Goal: Book appointment/travel/reservation

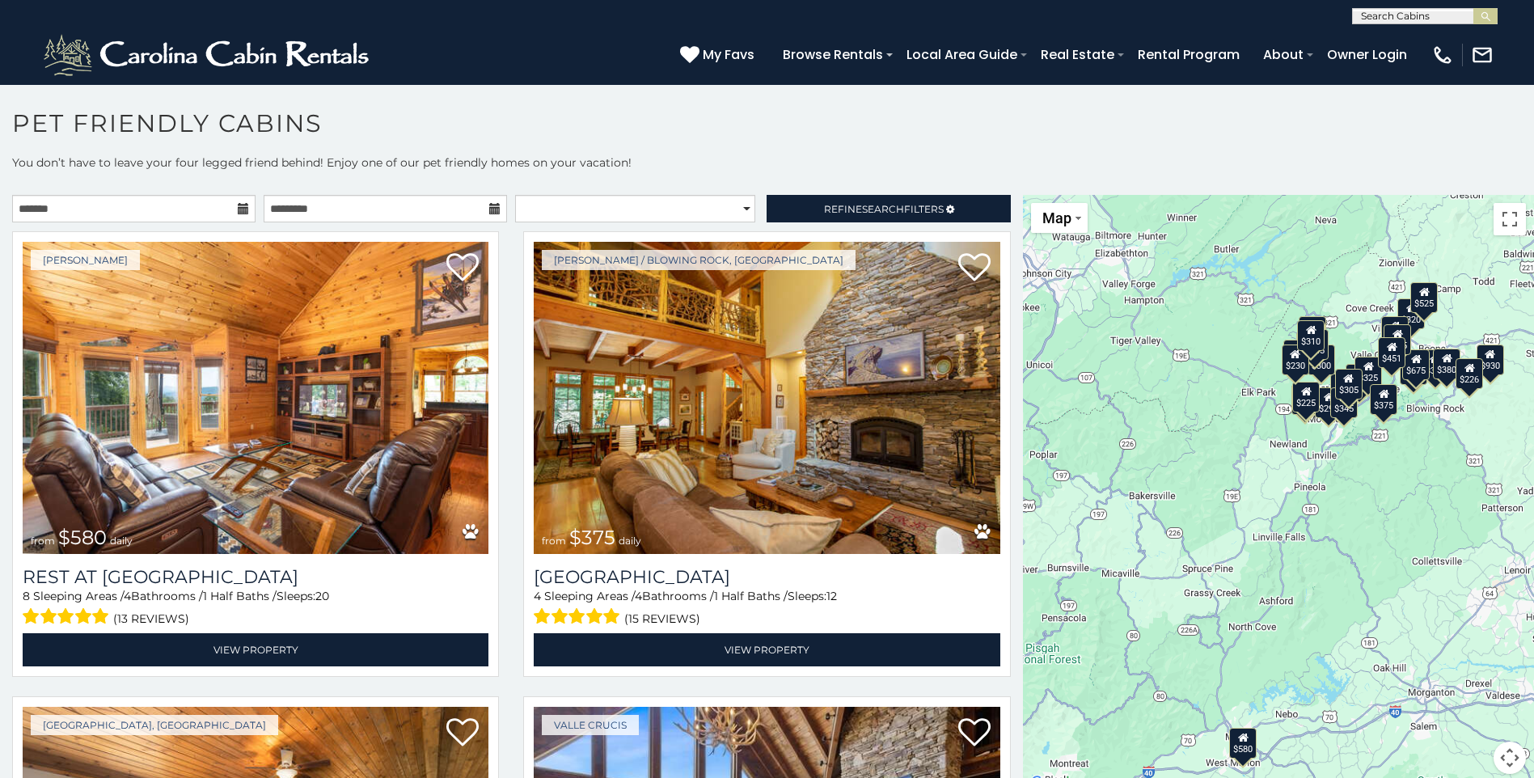
click at [245, 210] on icon at bounding box center [243, 208] width 11 height 11
click at [238, 209] on icon at bounding box center [243, 208] width 11 height 11
click at [192, 206] on input "text" at bounding box center [133, 208] width 243 height 27
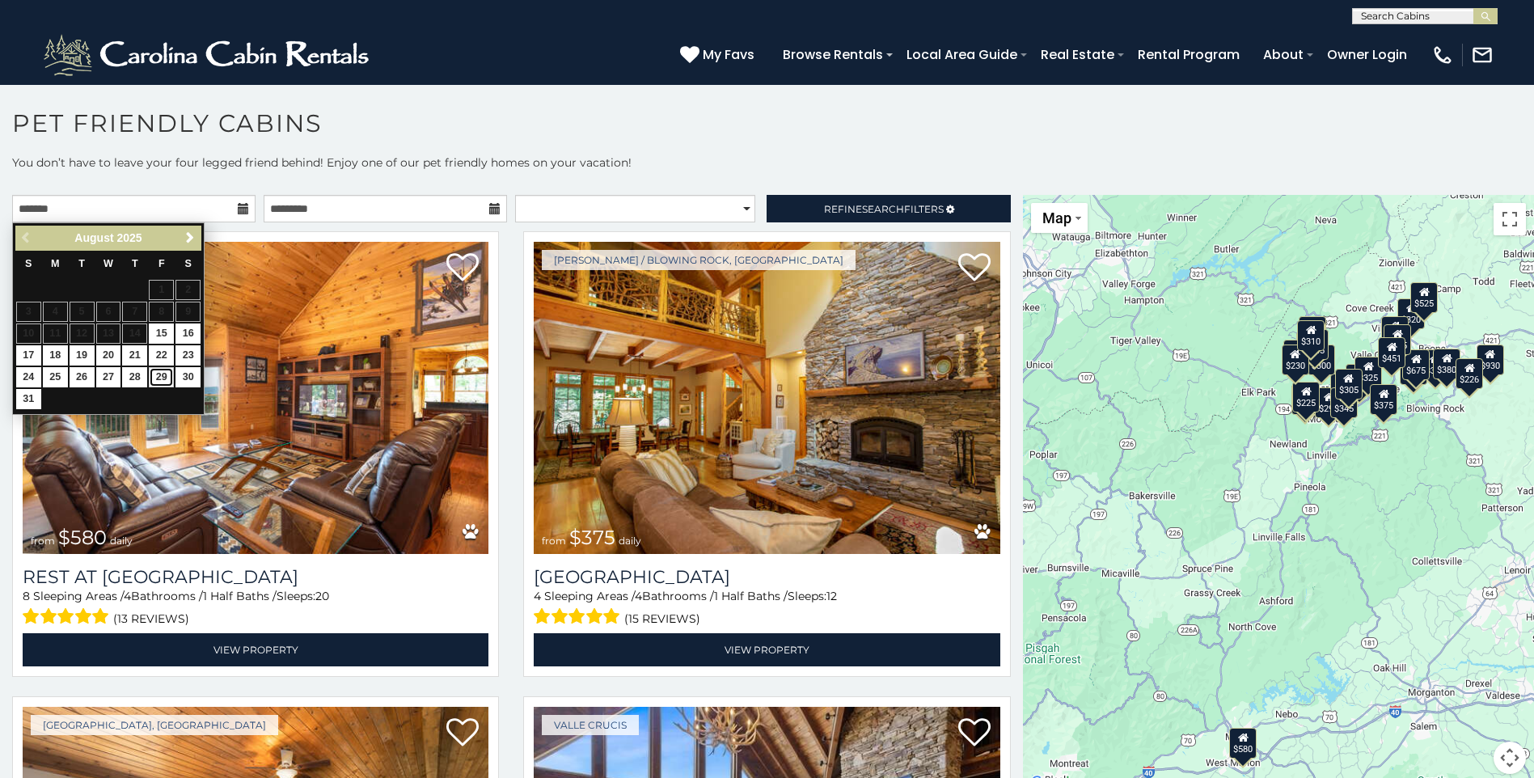
click at [163, 377] on link "29" at bounding box center [161, 377] width 25 height 20
type input "**********"
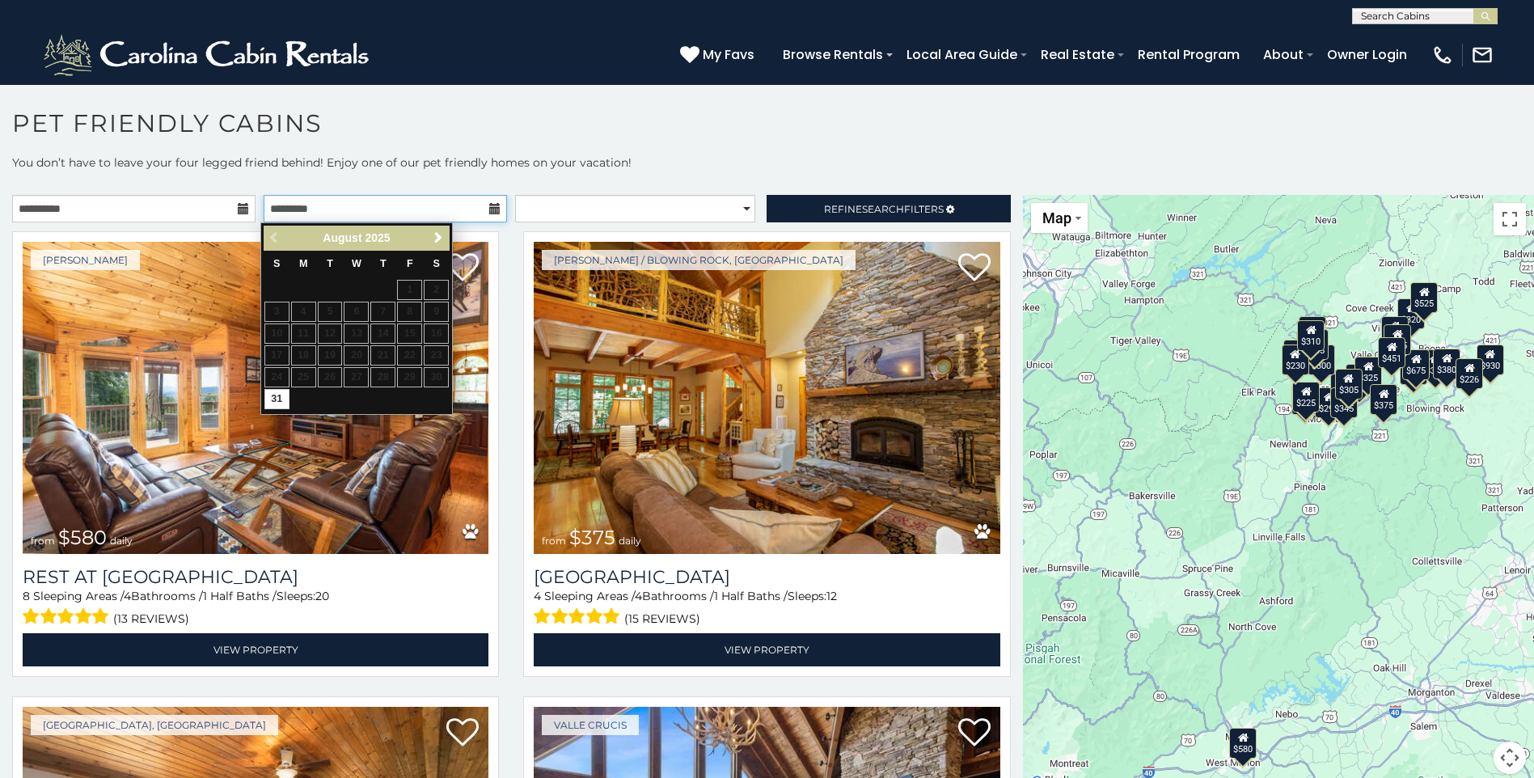
click at [436, 206] on input "text" at bounding box center [385, 208] width 243 height 27
click at [437, 239] on span "Next" at bounding box center [438, 237] width 13 height 13
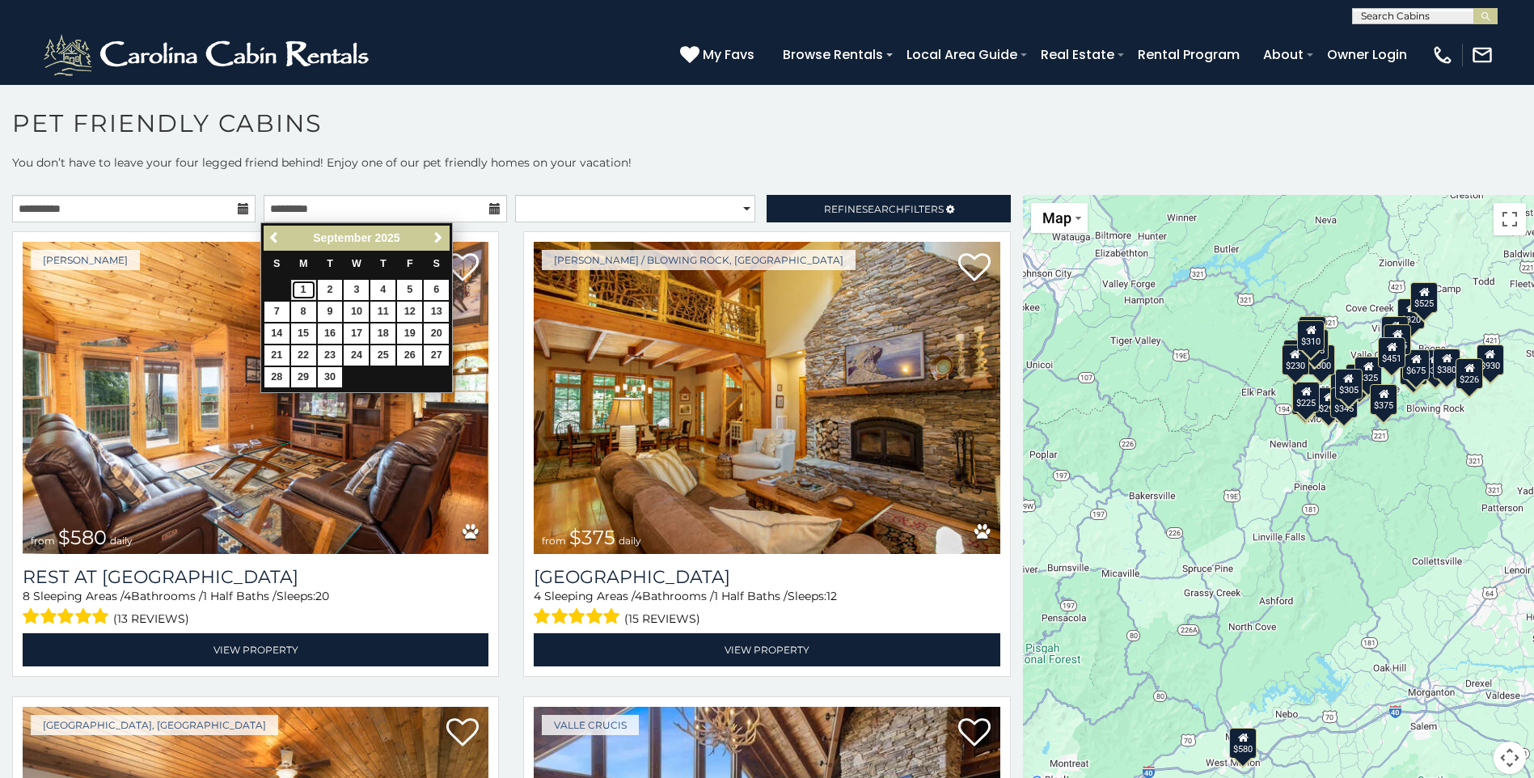
click at [304, 292] on link "1" at bounding box center [303, 290] width 25 height 20
type input "**********"
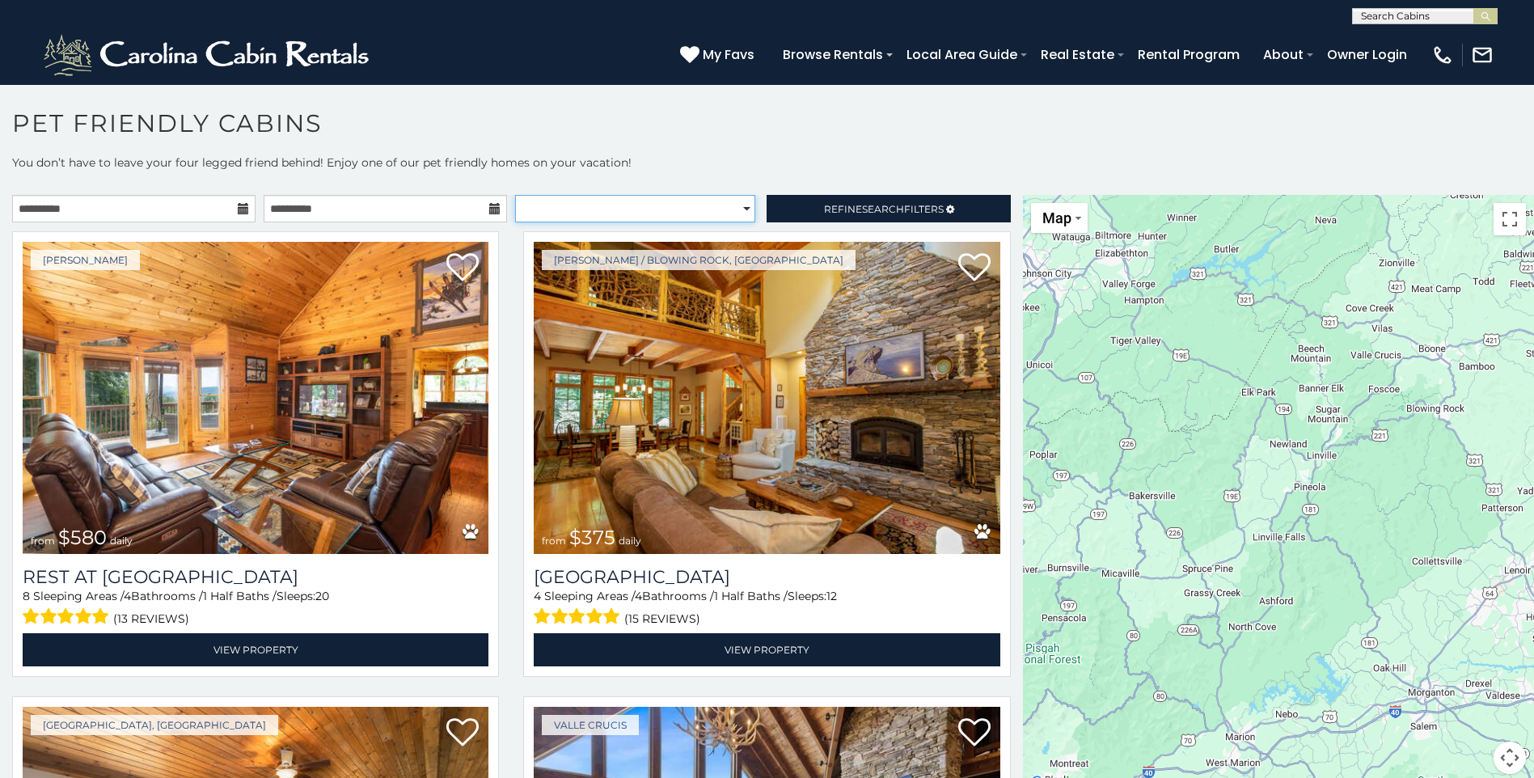
click at [738, 213] on select "**********" at bounding box center [635, 208] width 240 height 27
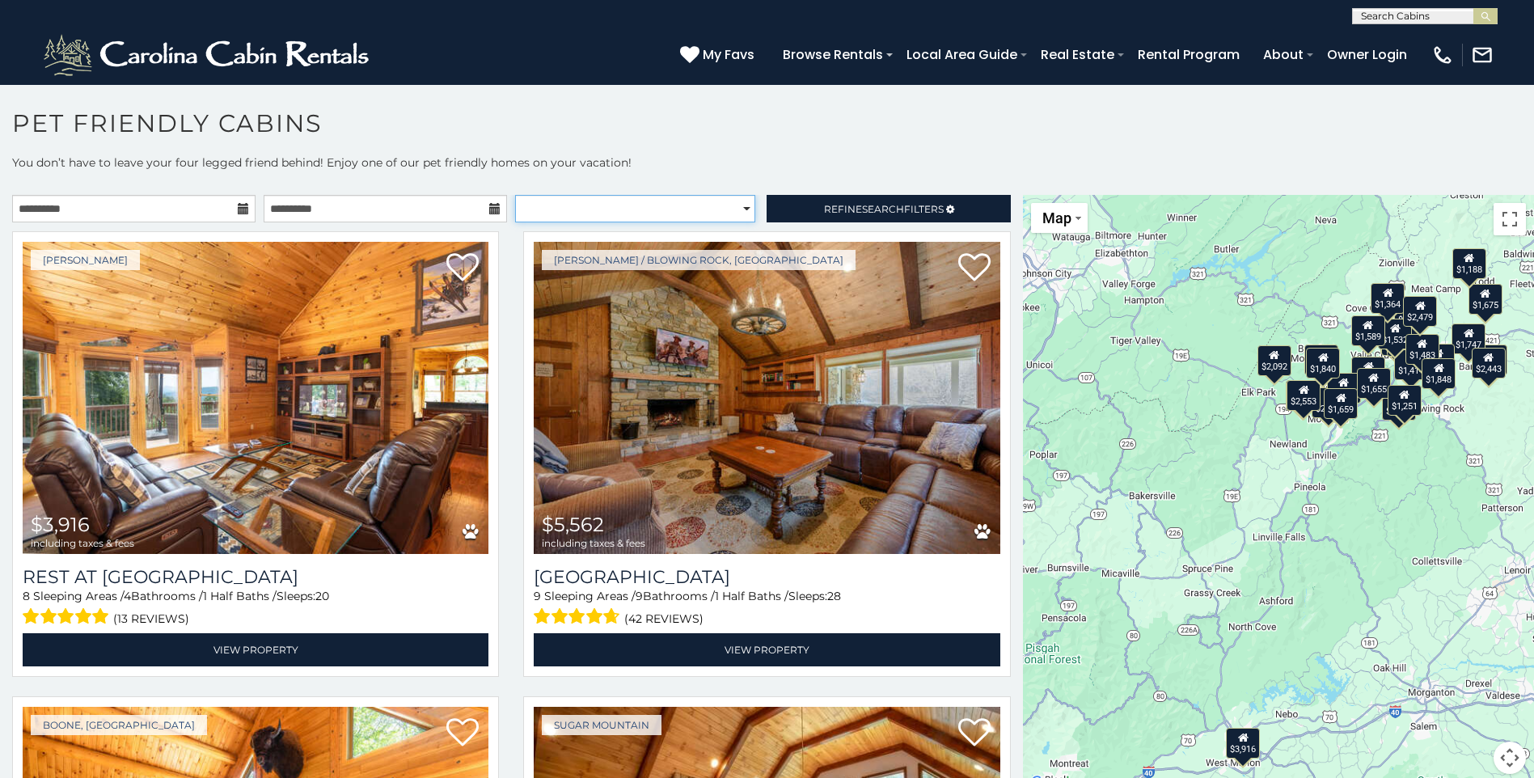
select select "**********"
click at [515, 195] on select "**********" at bounding box center [635, 208] width 240 height 27
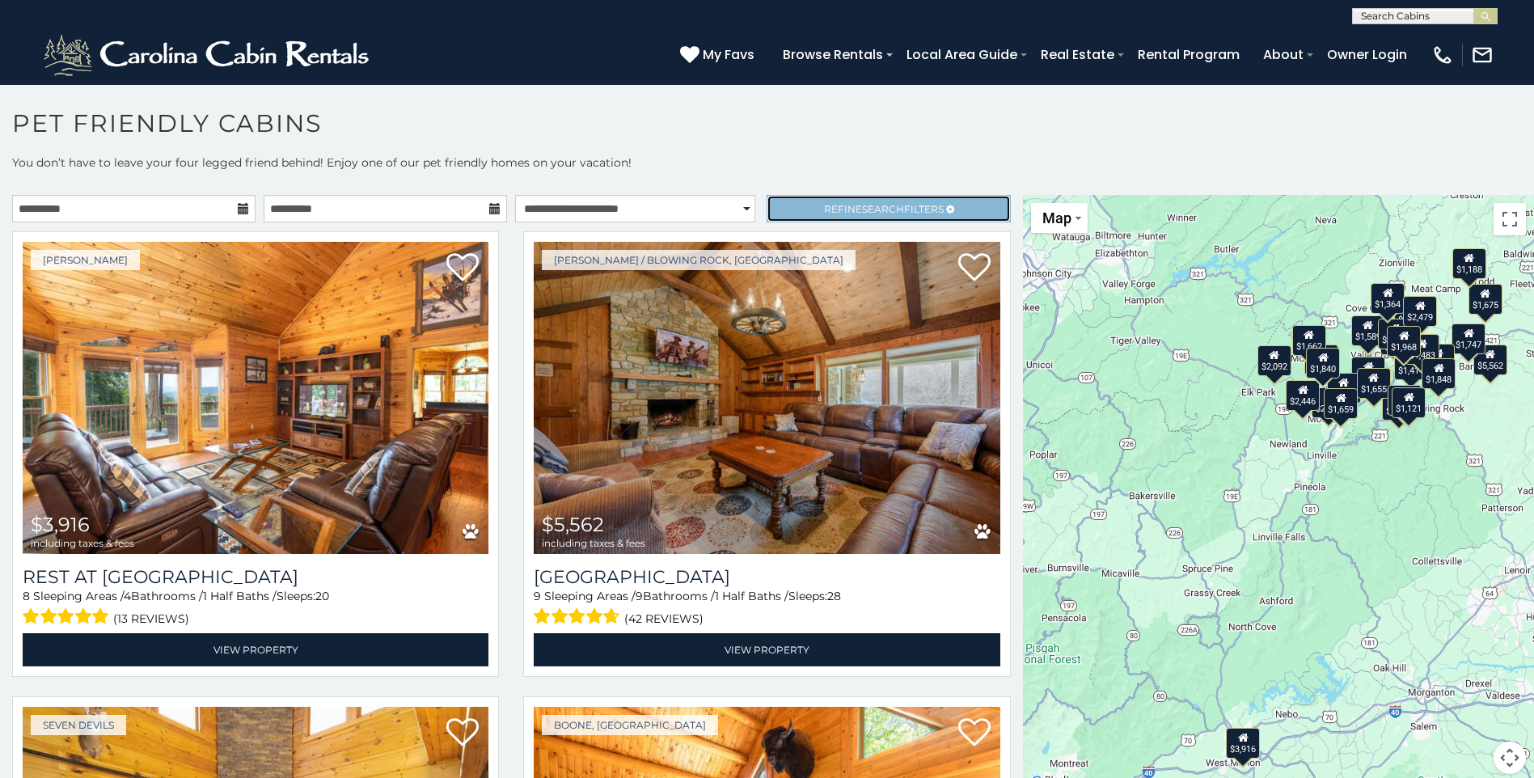
click at [862, 205] on span "Search" at bounding box center [883, 209] width 42 height 12
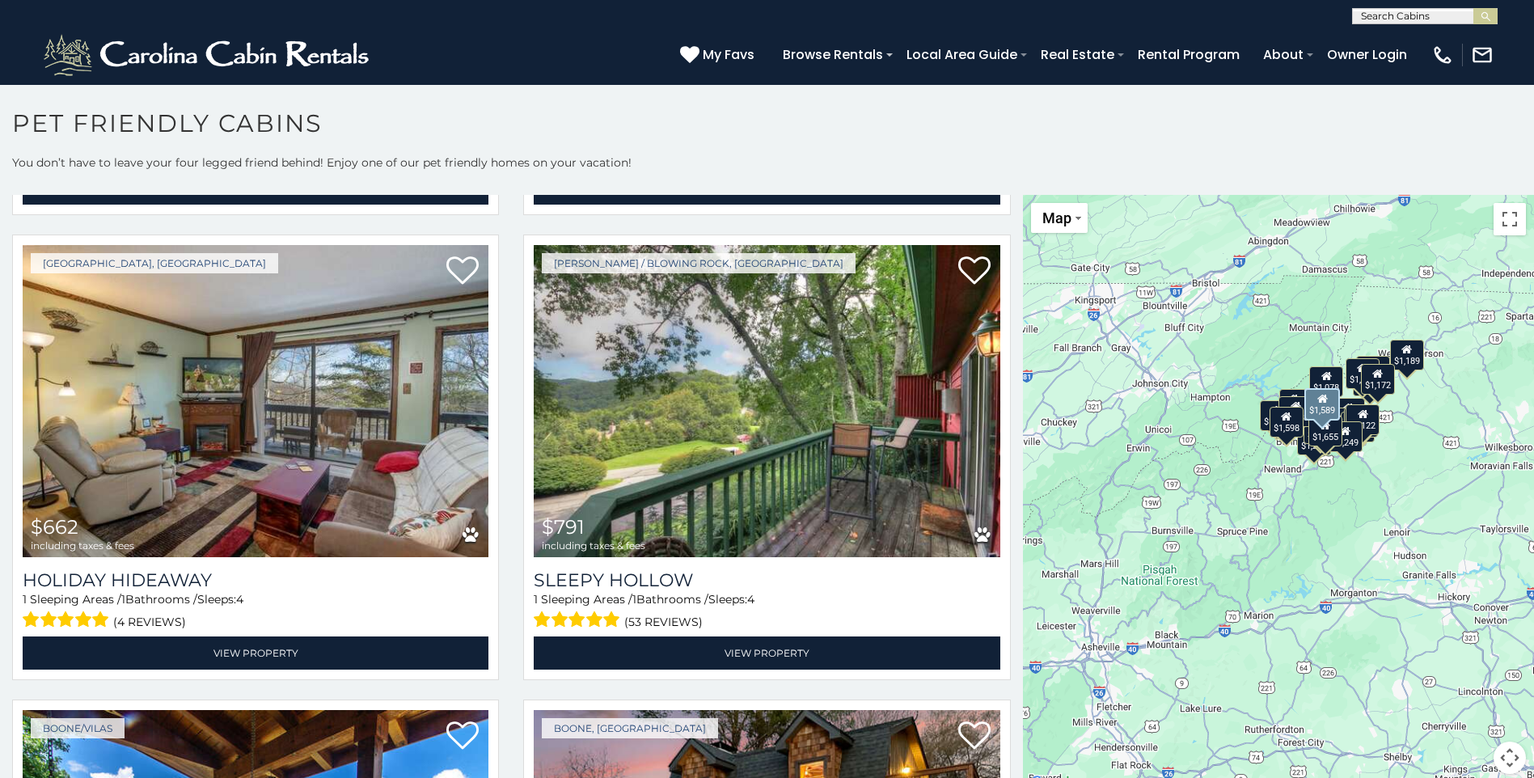
scroll to position [1475, 0]
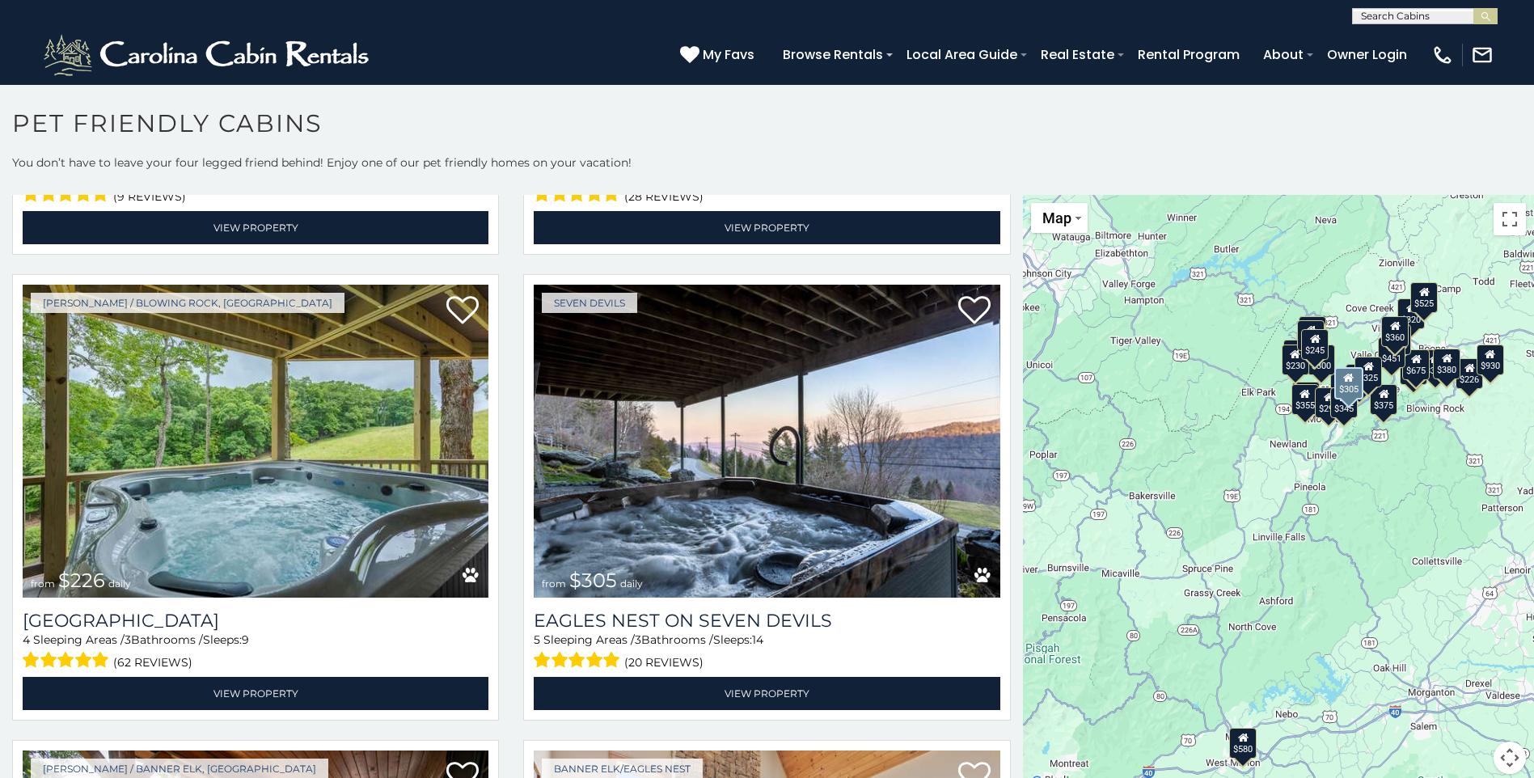
scroll to position [6043, 0]
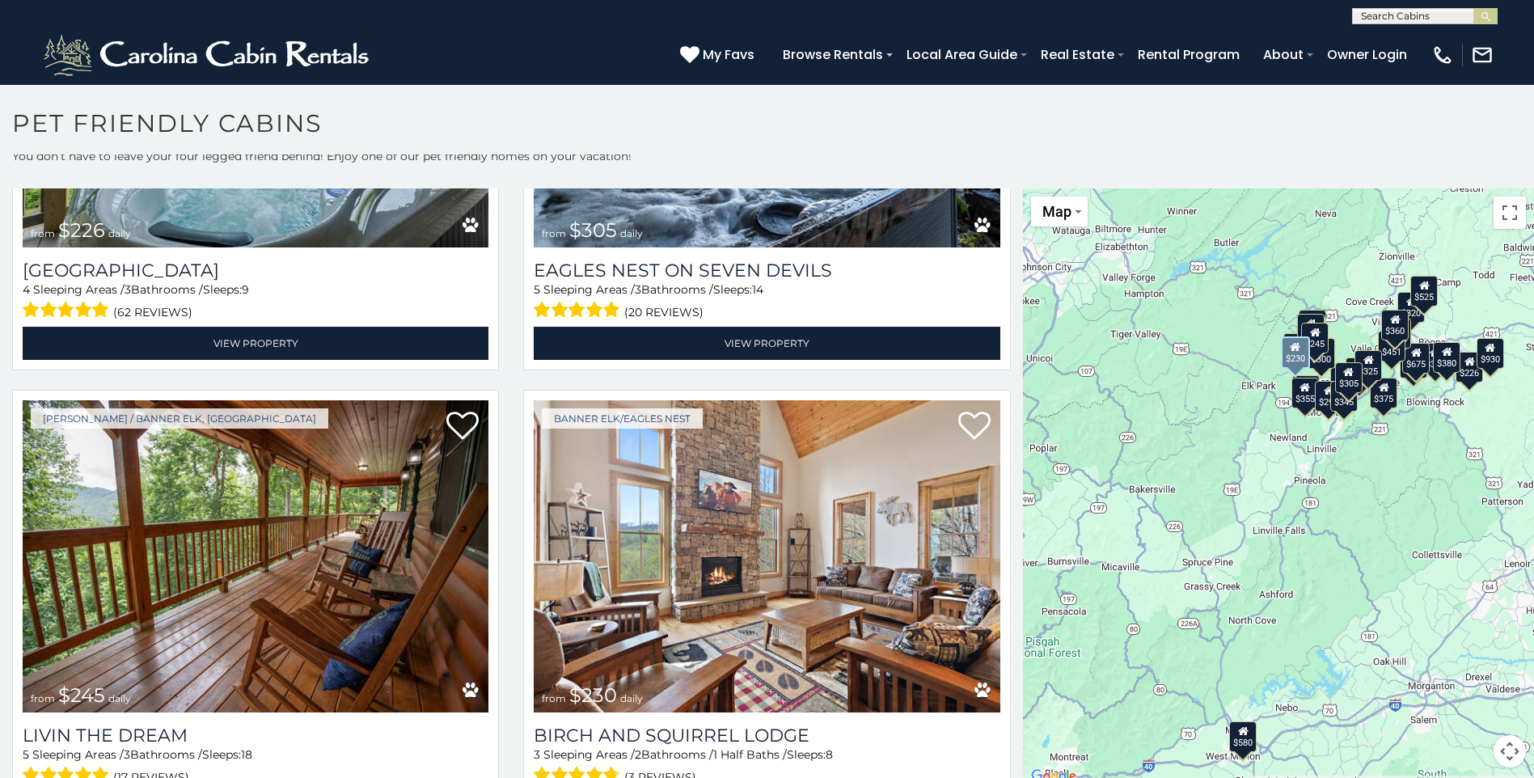
scroll to position [9, 0]
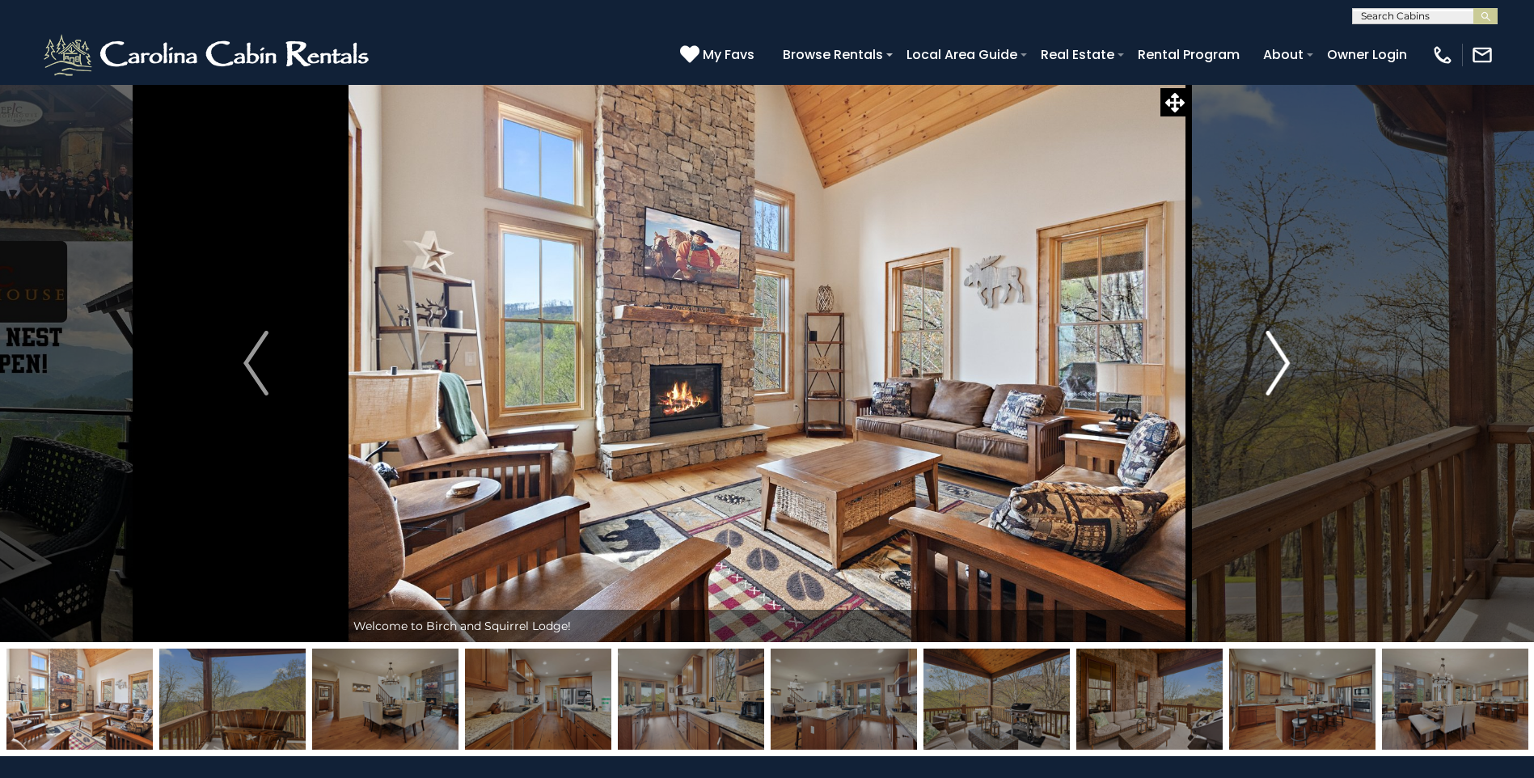
click at [1285, 366] on img "Next" at bounding box center [1277, 363] width 24 height 65
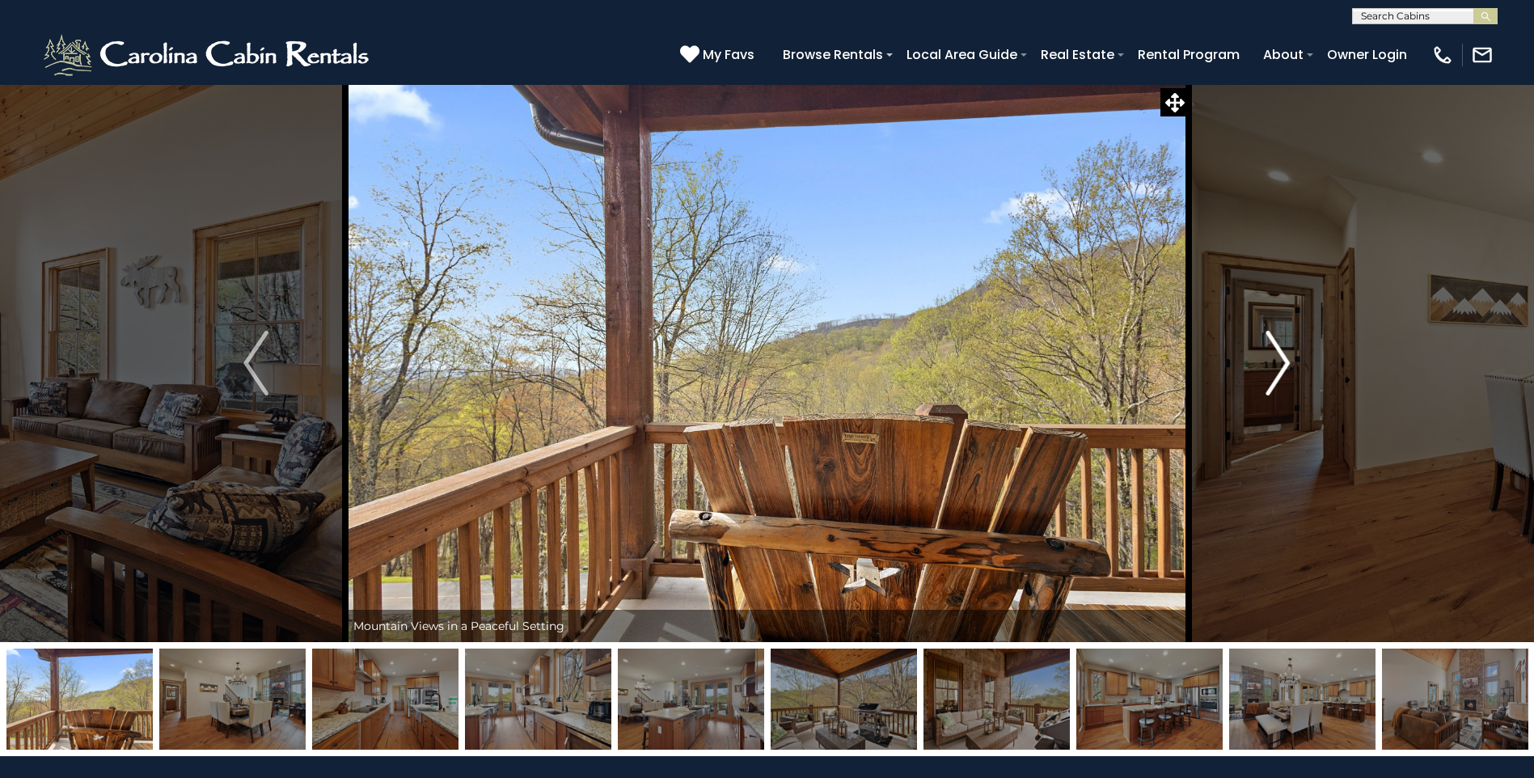
click at [1285, 366] on img "Next" at bounding box center [1277, 363] width 24 height 65
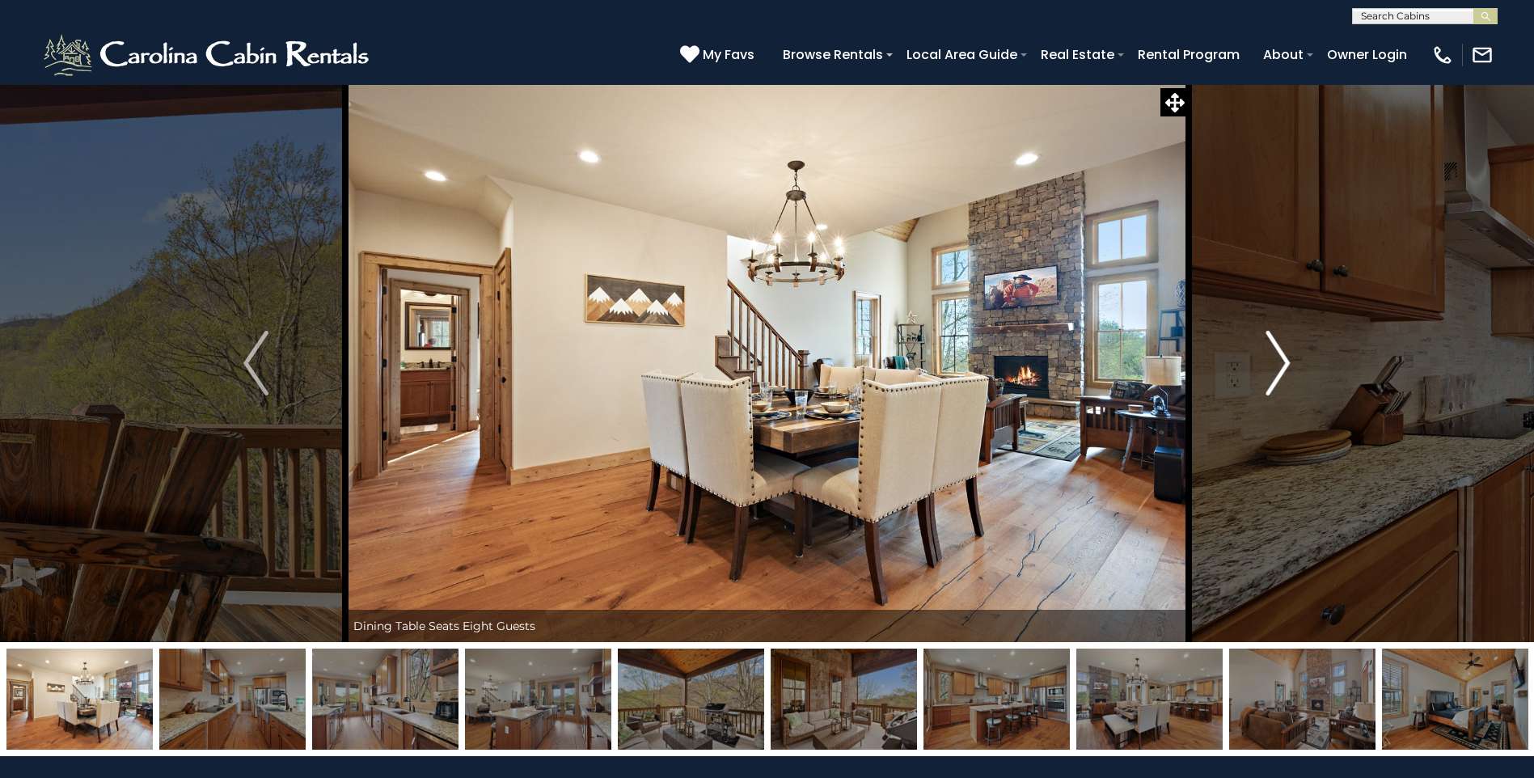
click at [1285, 366] on img "Next" at bounding box center [1277, 363] width 24 height 65
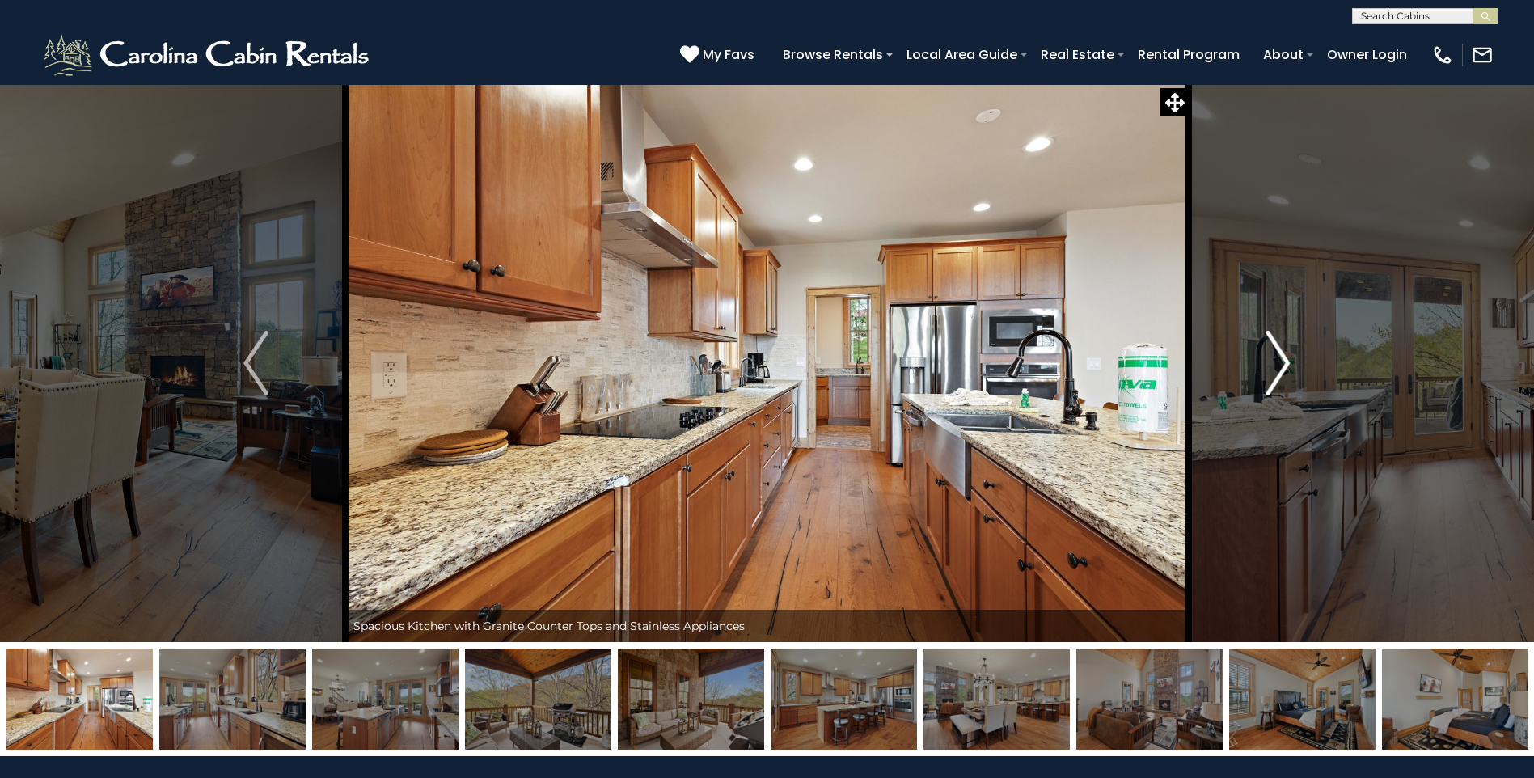
click at [1285, 366] on img "Next" at bounding box center [1277, 363] width 24 height 65
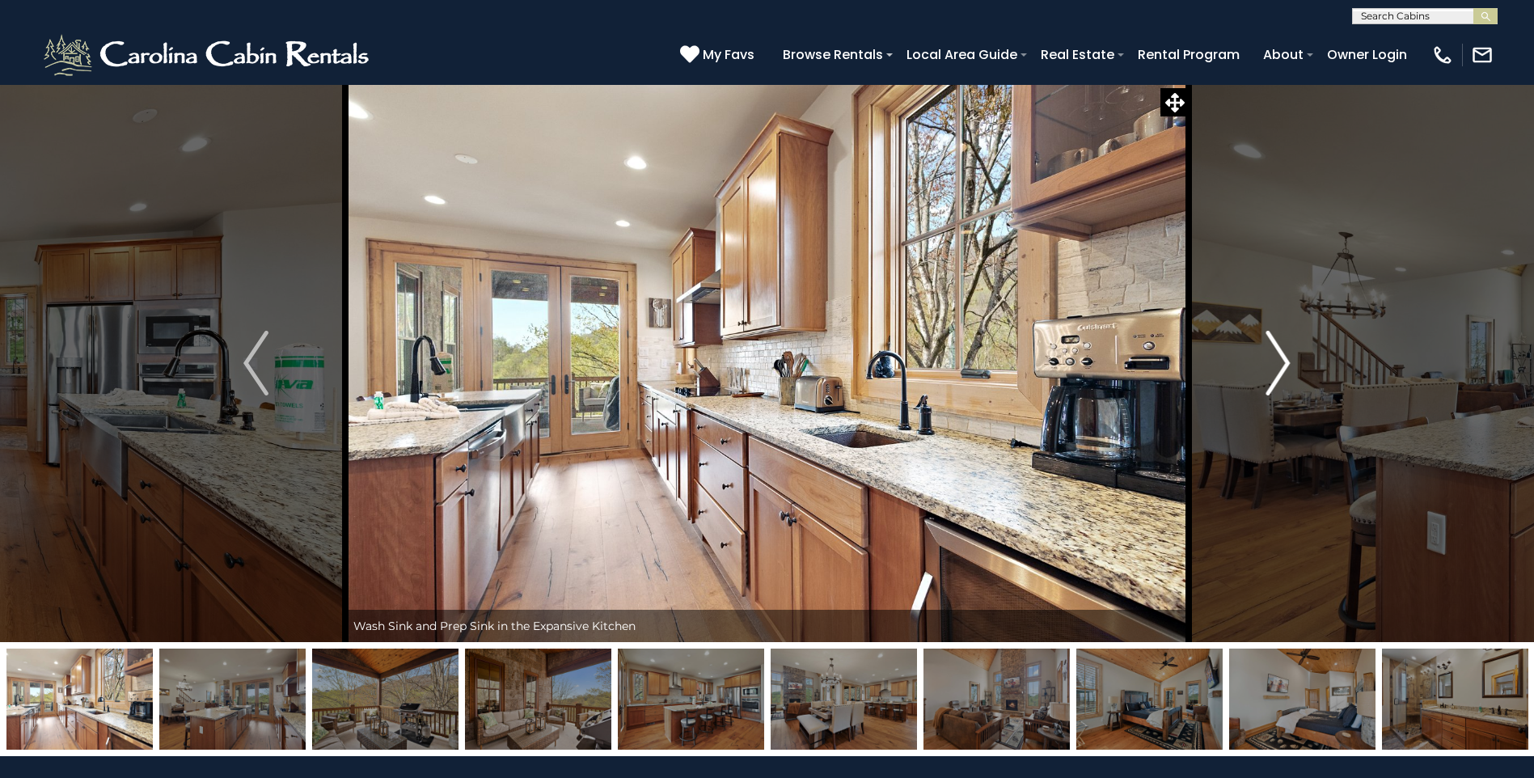
click at [1285, 366] on img "Next" at bounding box center [1277, 363] width 24 height 65
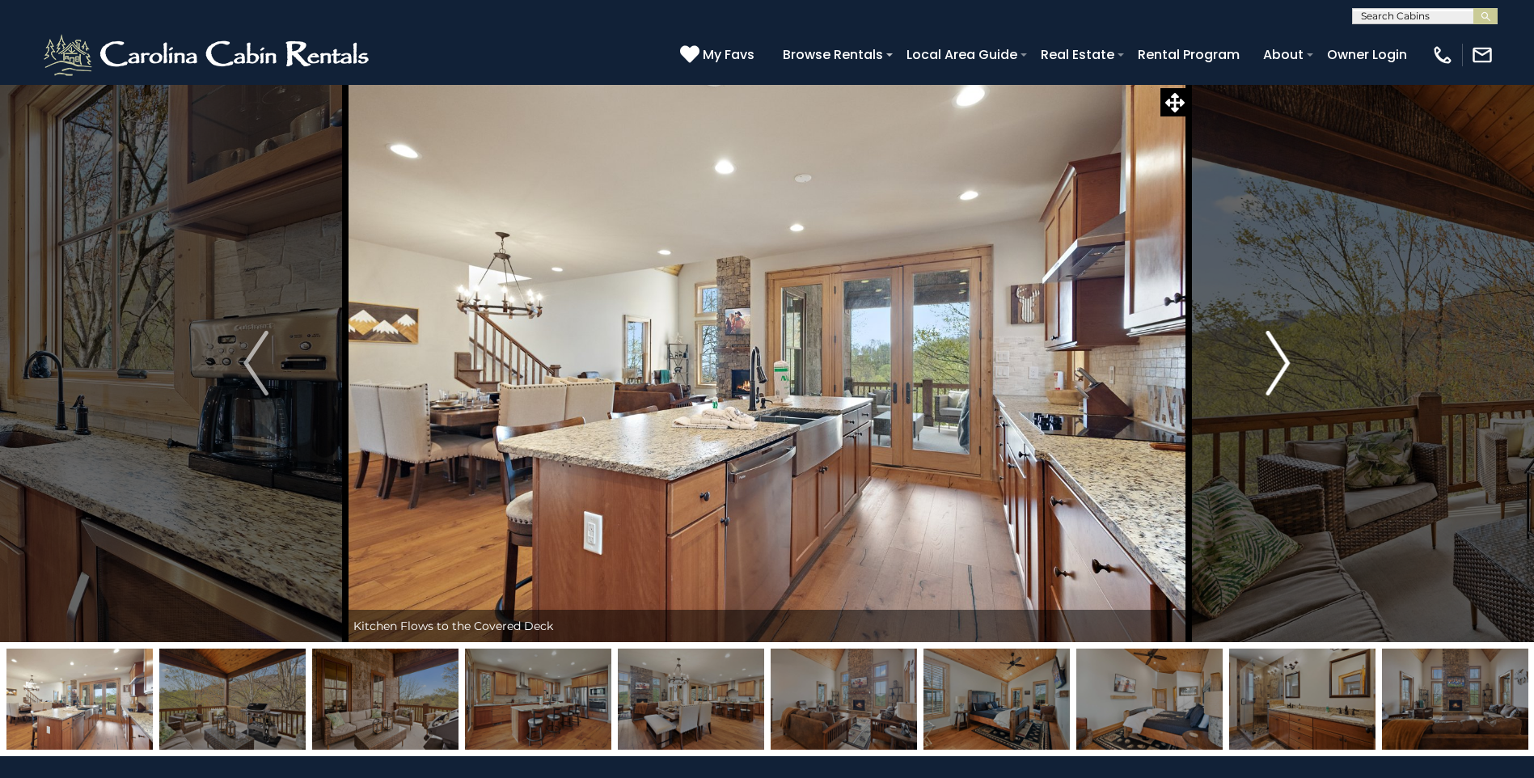
click at [1285, 366] on img "Next" at bounding box center [1277, 363] width 24 height 65
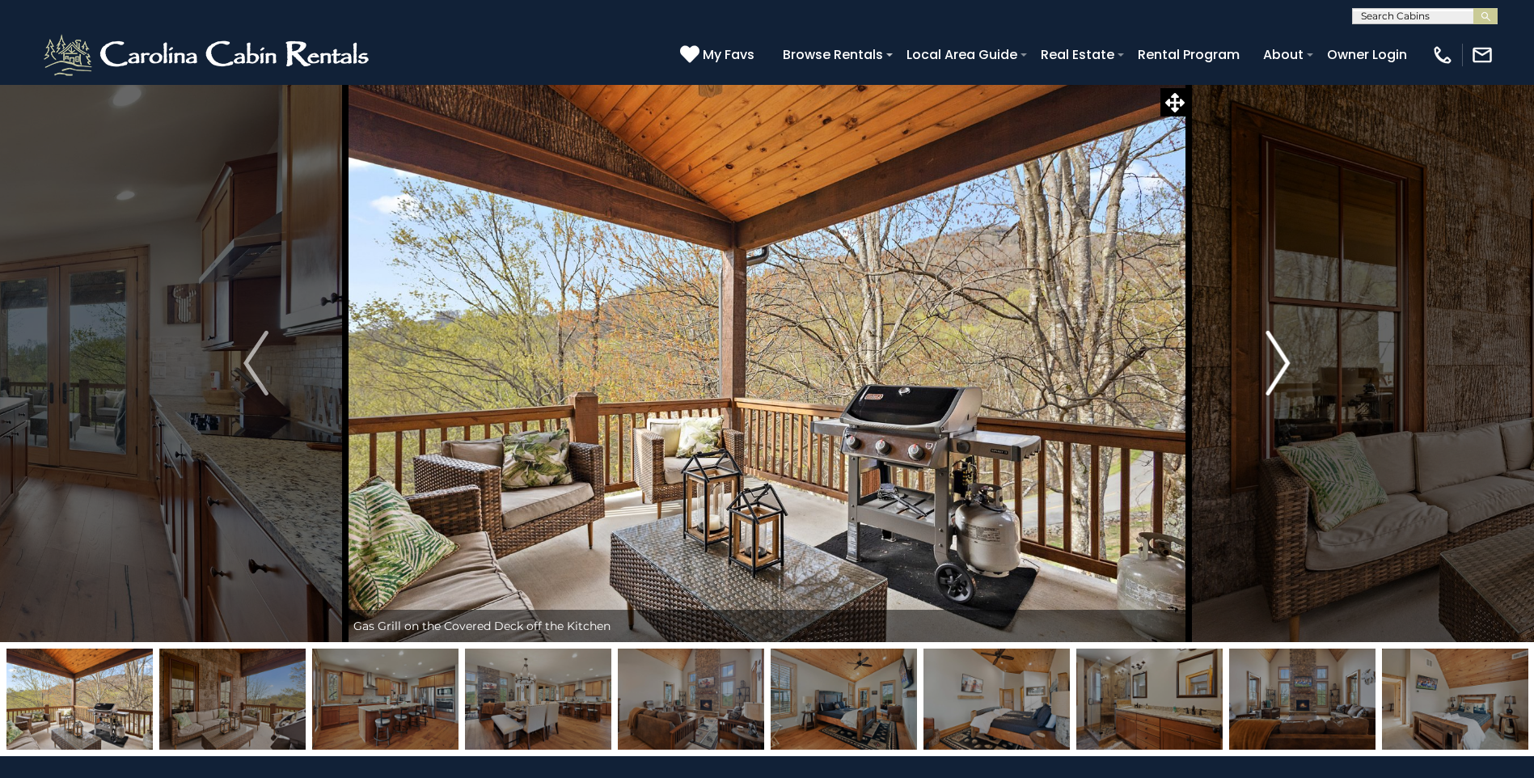
click at [1285, 366] on img "Next" at bounding box center [1277, 363] width 24 height 65
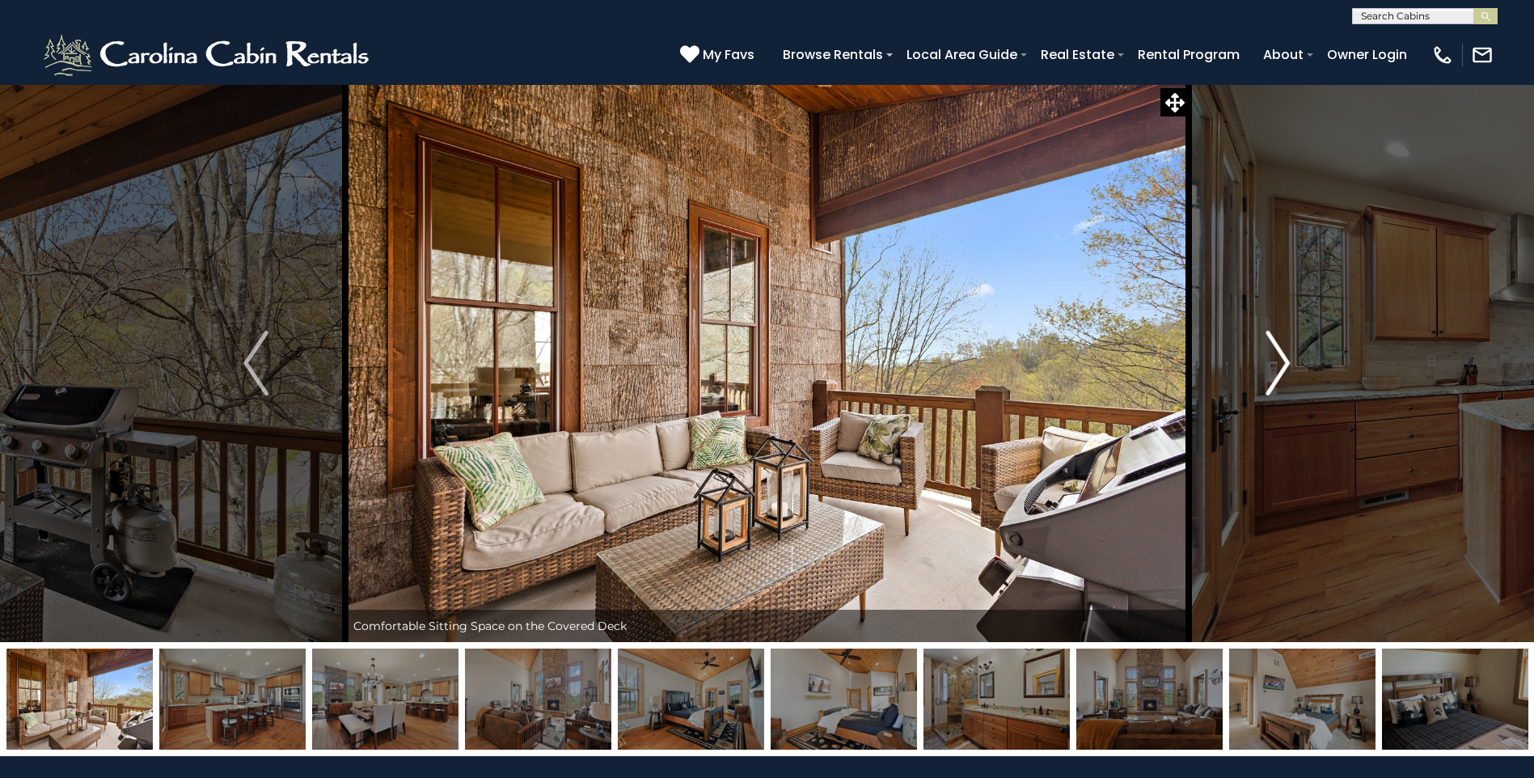
click at [1279, 363] on img "Next" at bounding box center [1277, 363] width 24 height 65
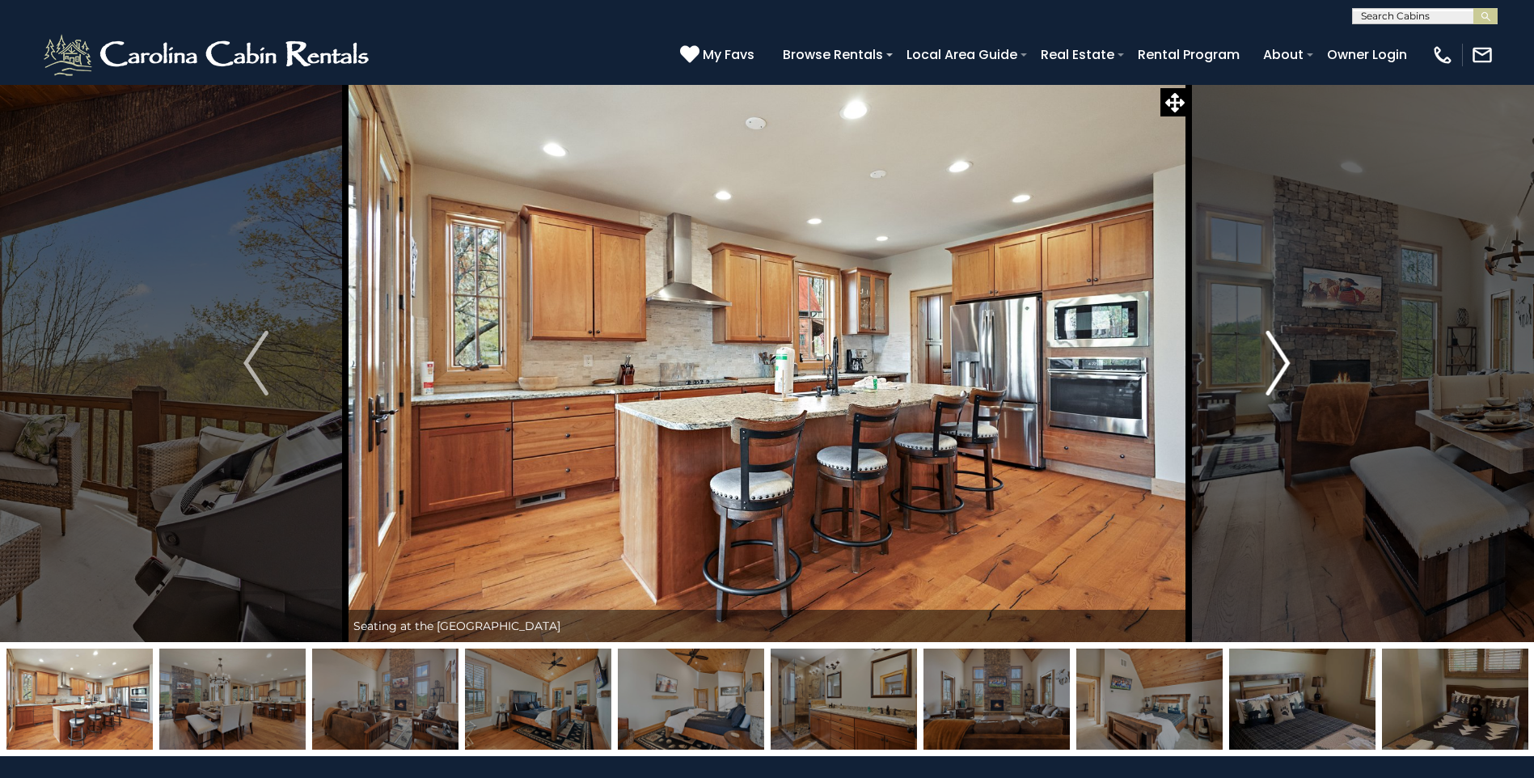
click at [1279, 363] on img "Next" at bounding box center [1277, 363] width 24 height 65
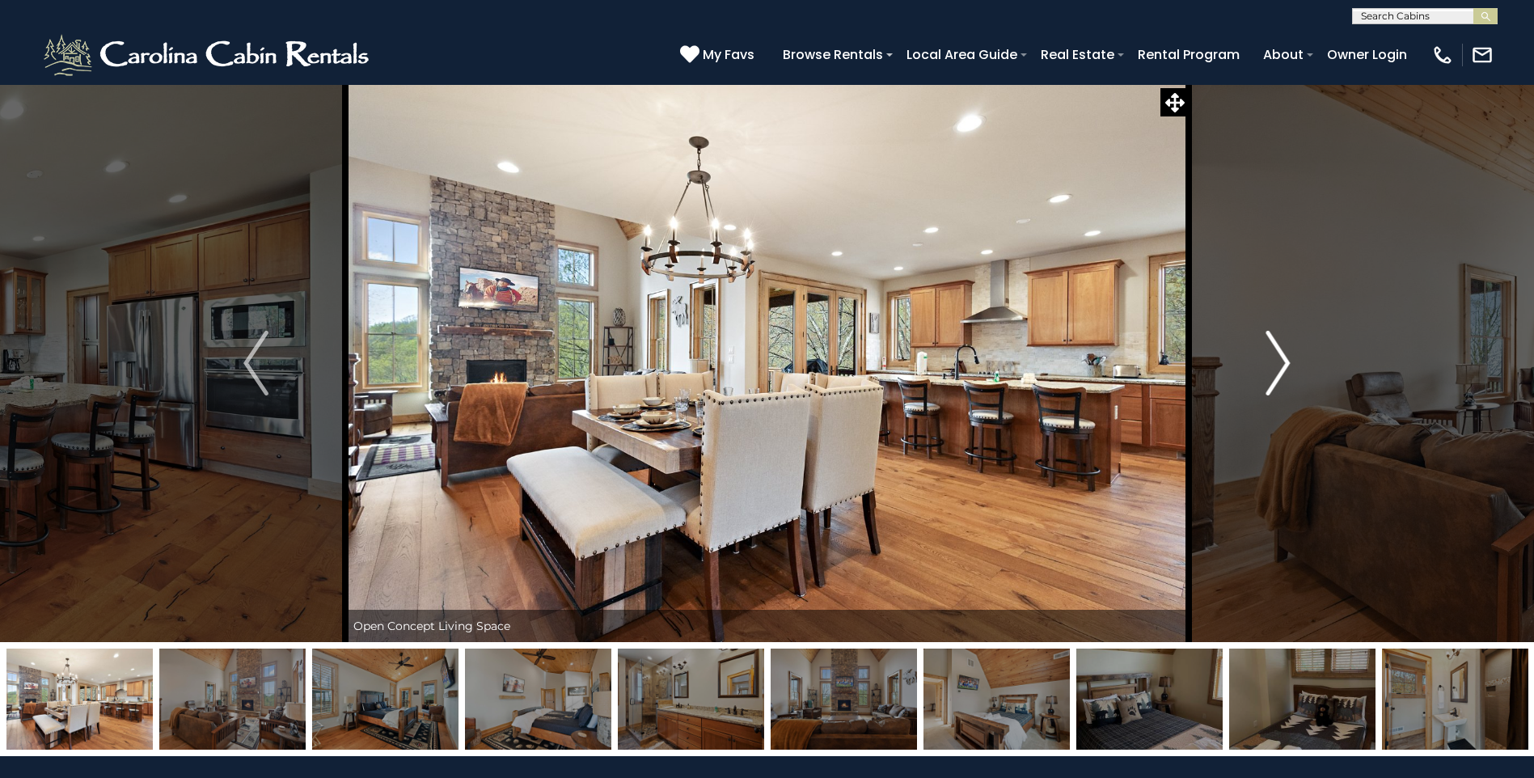
click at [1277, 352] on img "Next" at bounding box center [1277, 363] width 24 height 65
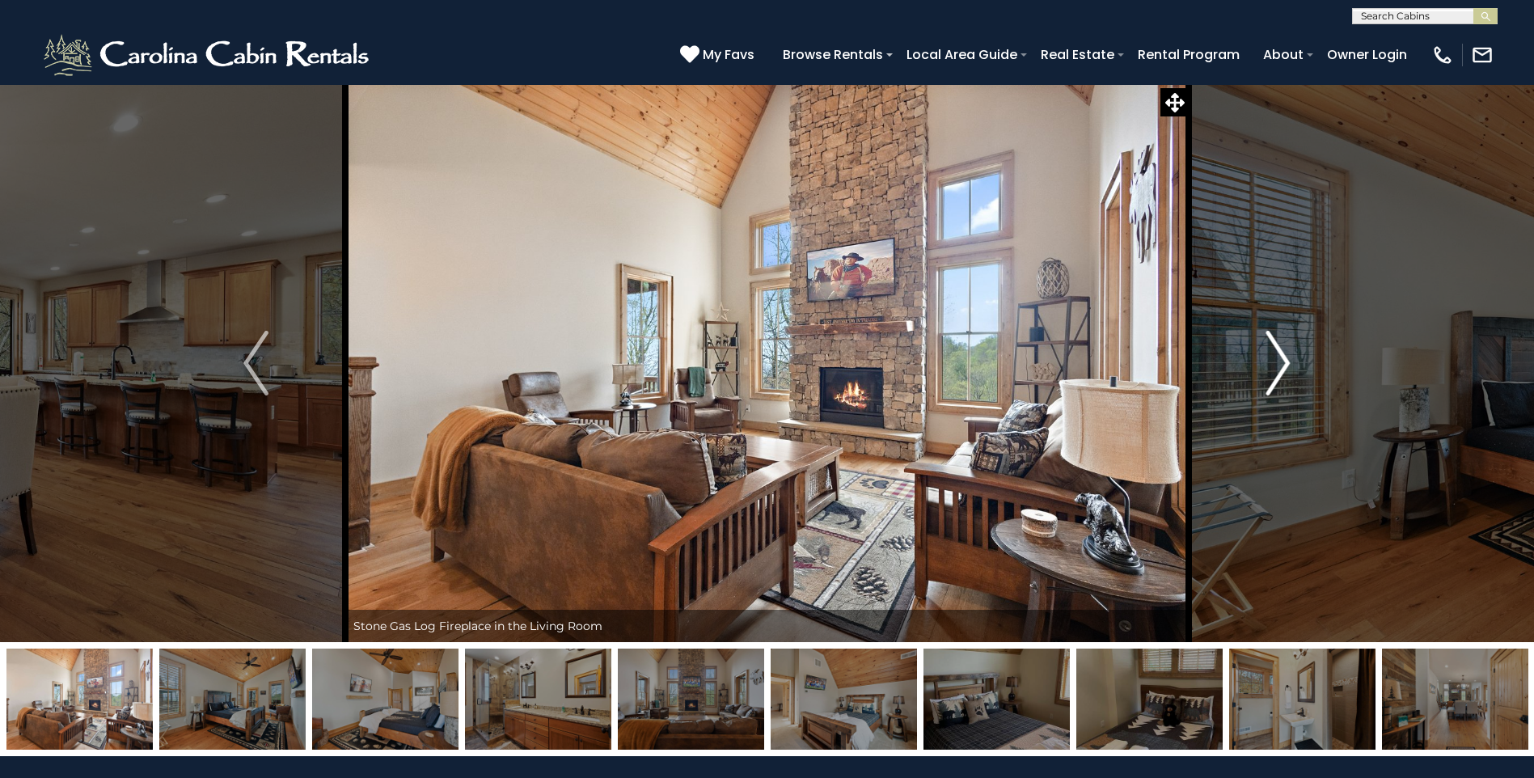
click at [1279, 352] on img "Next" at bounding box center [1277, 363] width 24 height 65
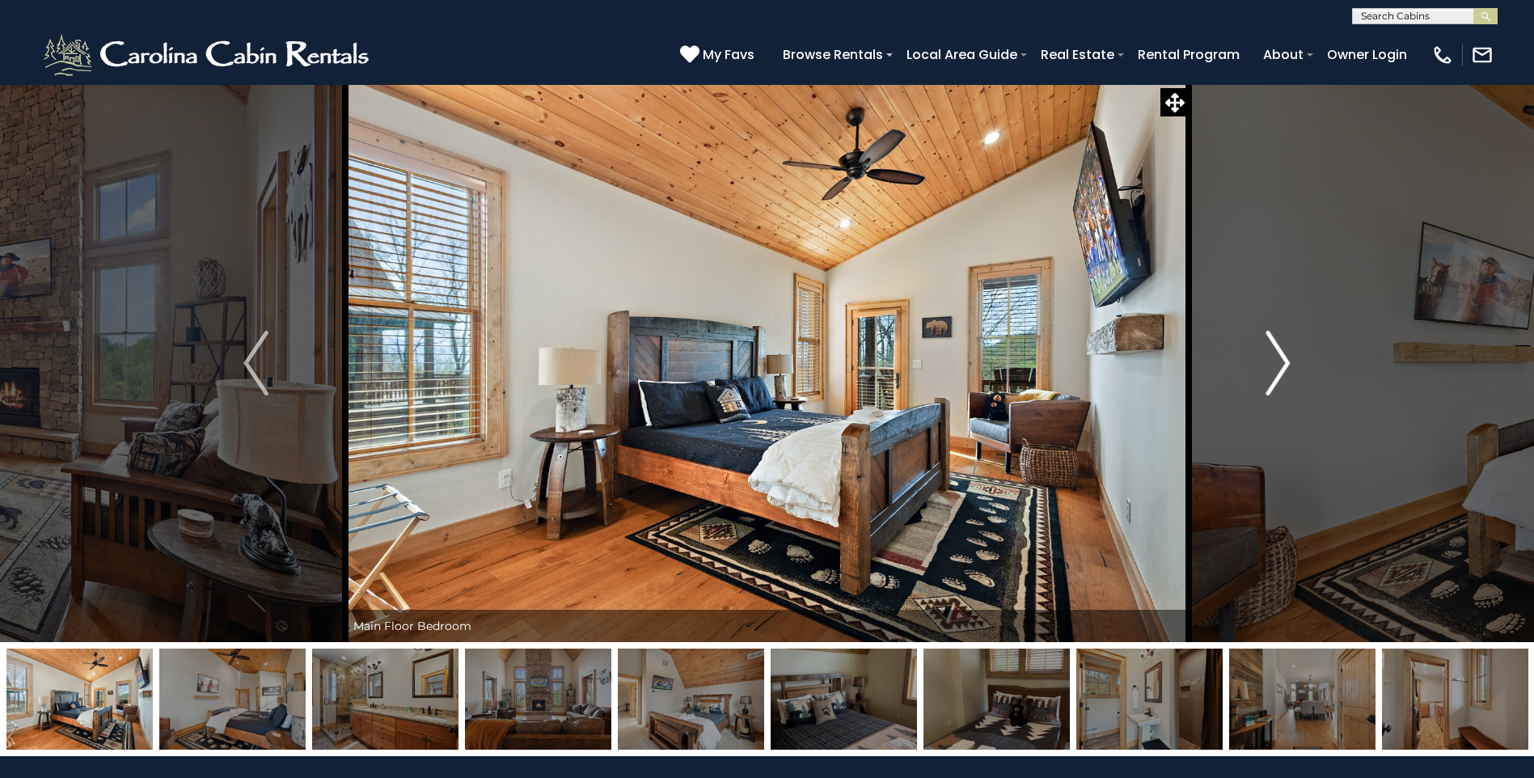
click at [1279, 352] on img "Next" at bounding box center [1277, 363] width 24 height 65
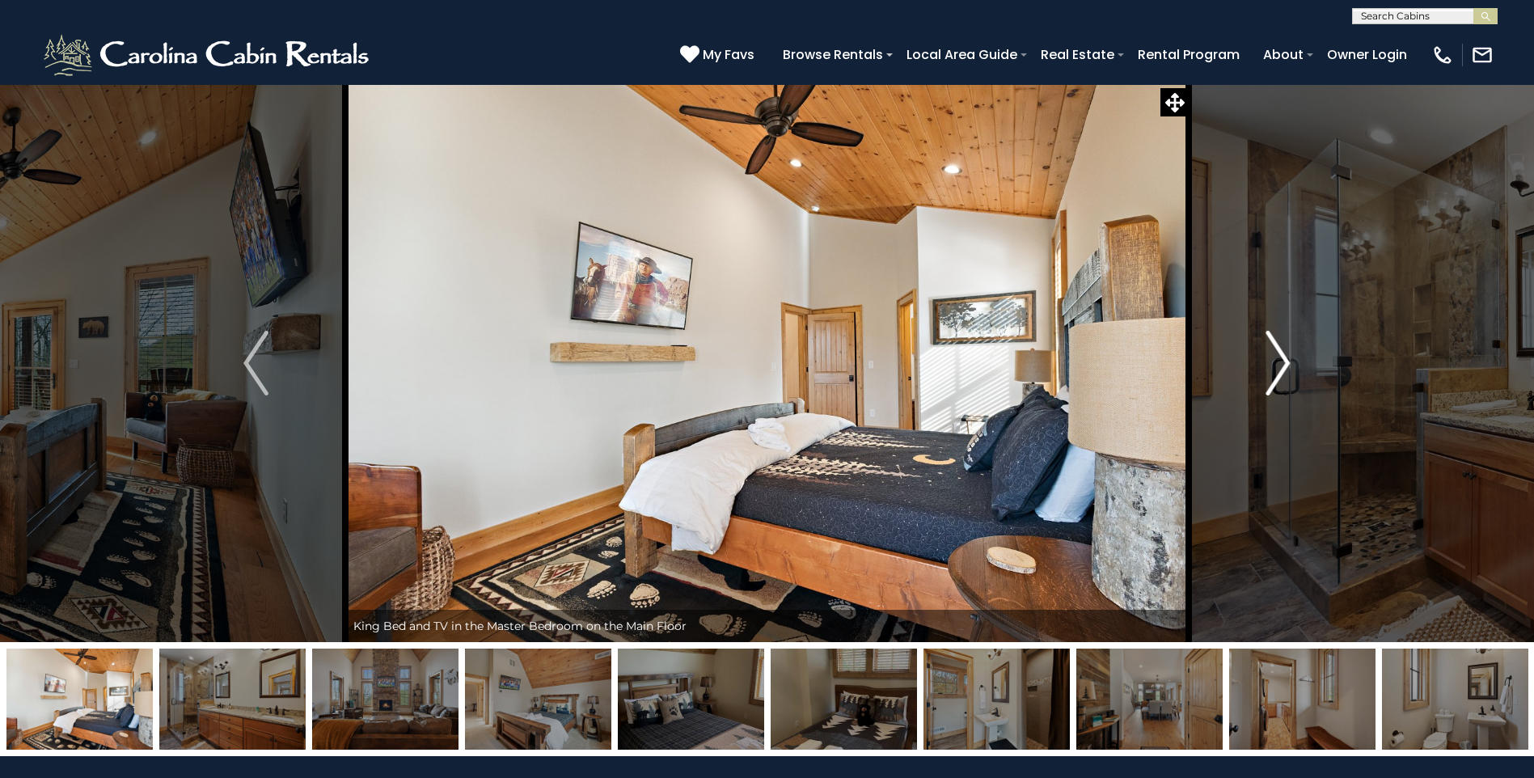
click at [1279, 352] on img "Next" at bounding box center [1277, 363] width 24 height 65
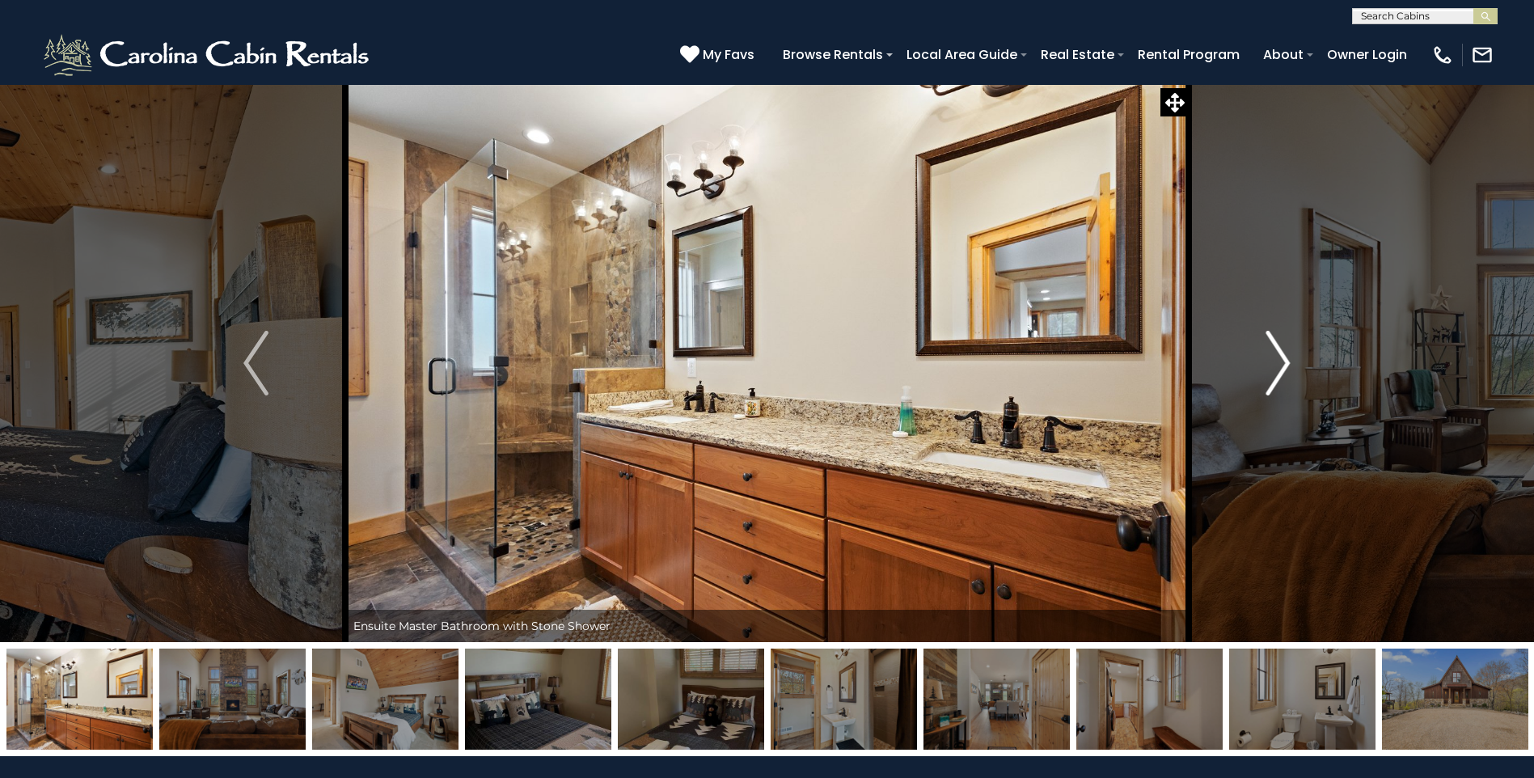
click at [1279, 352] on img "Next" at bounding box center [1277, 363] width 24 height 65
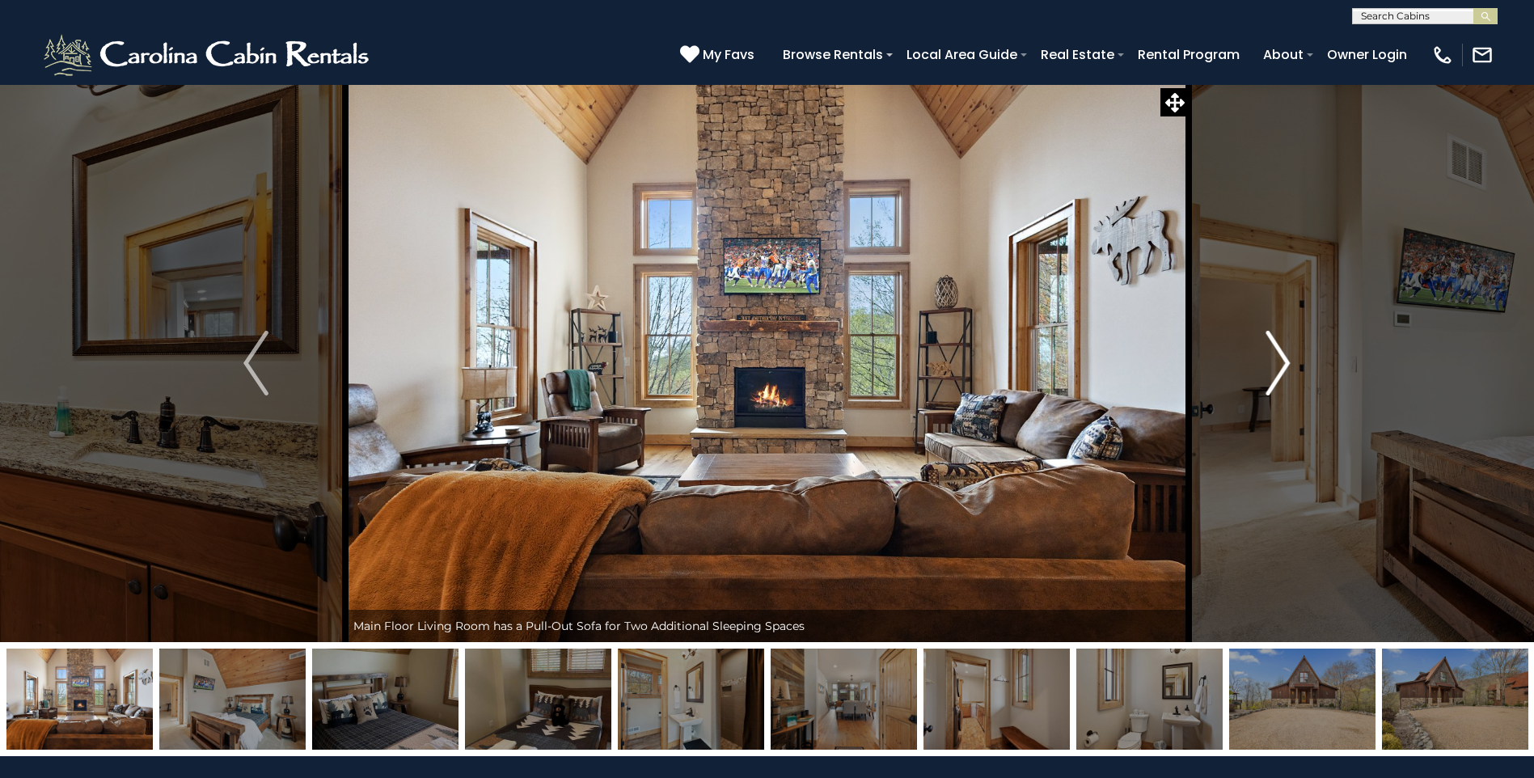
click at [1279, 352] on img "Next" at bounding box center [1277, 363] width 24 height 65
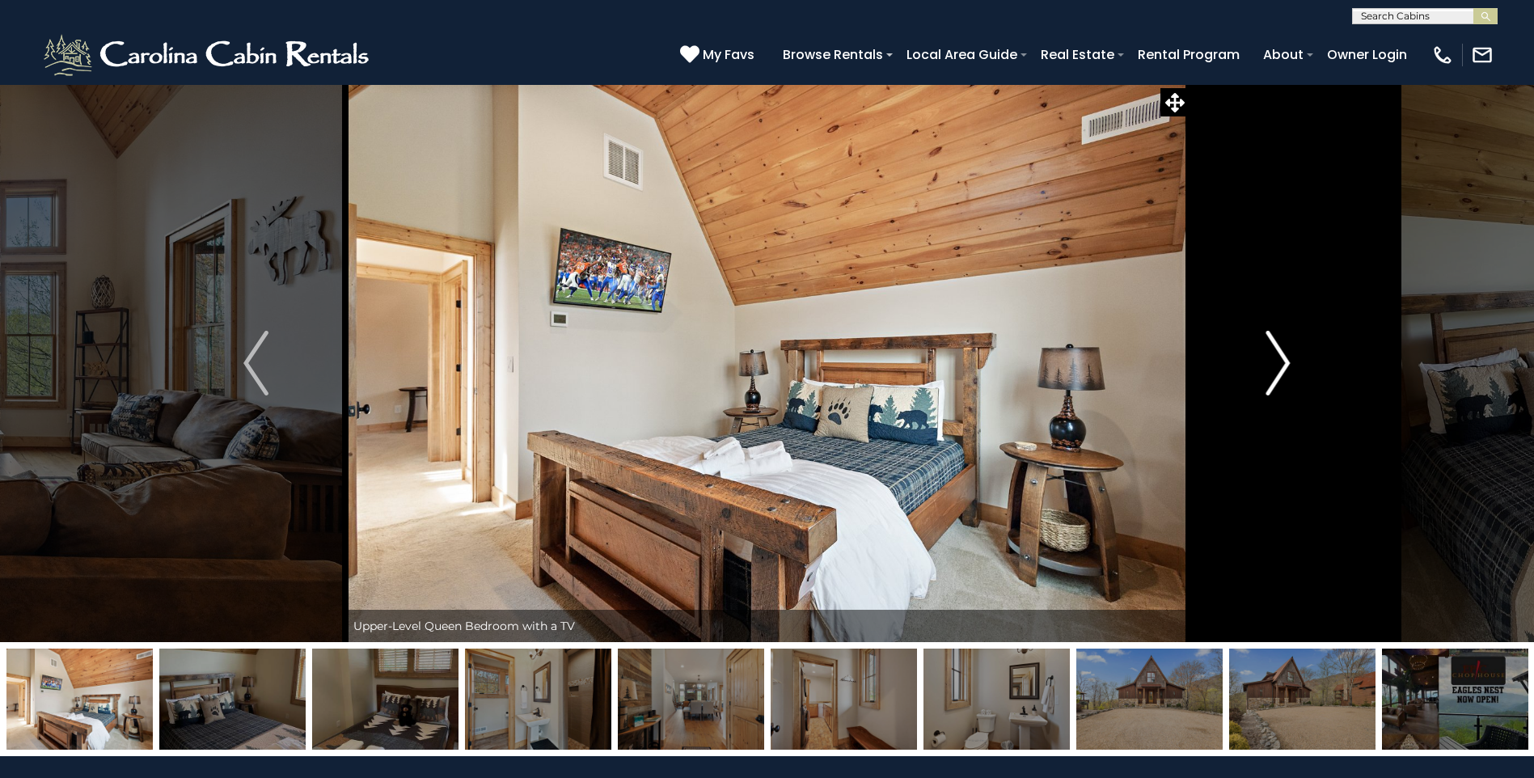
click at [1279, 352] on img "Next" at bounding box center [1277, 363] width 24 height 65
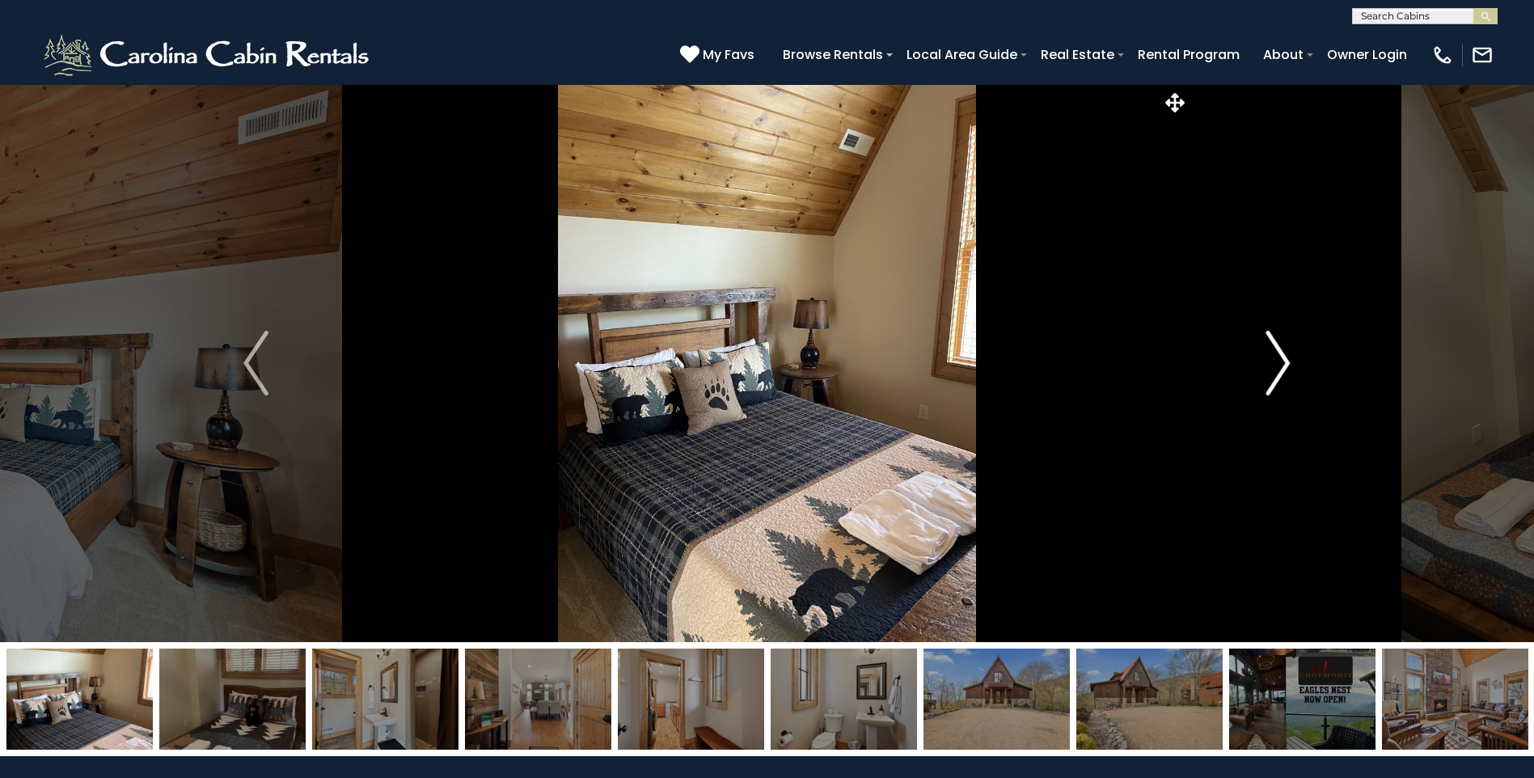
click at [1279, 352] on img "Next" at bounding box center [1277, 363] width 24 height 65
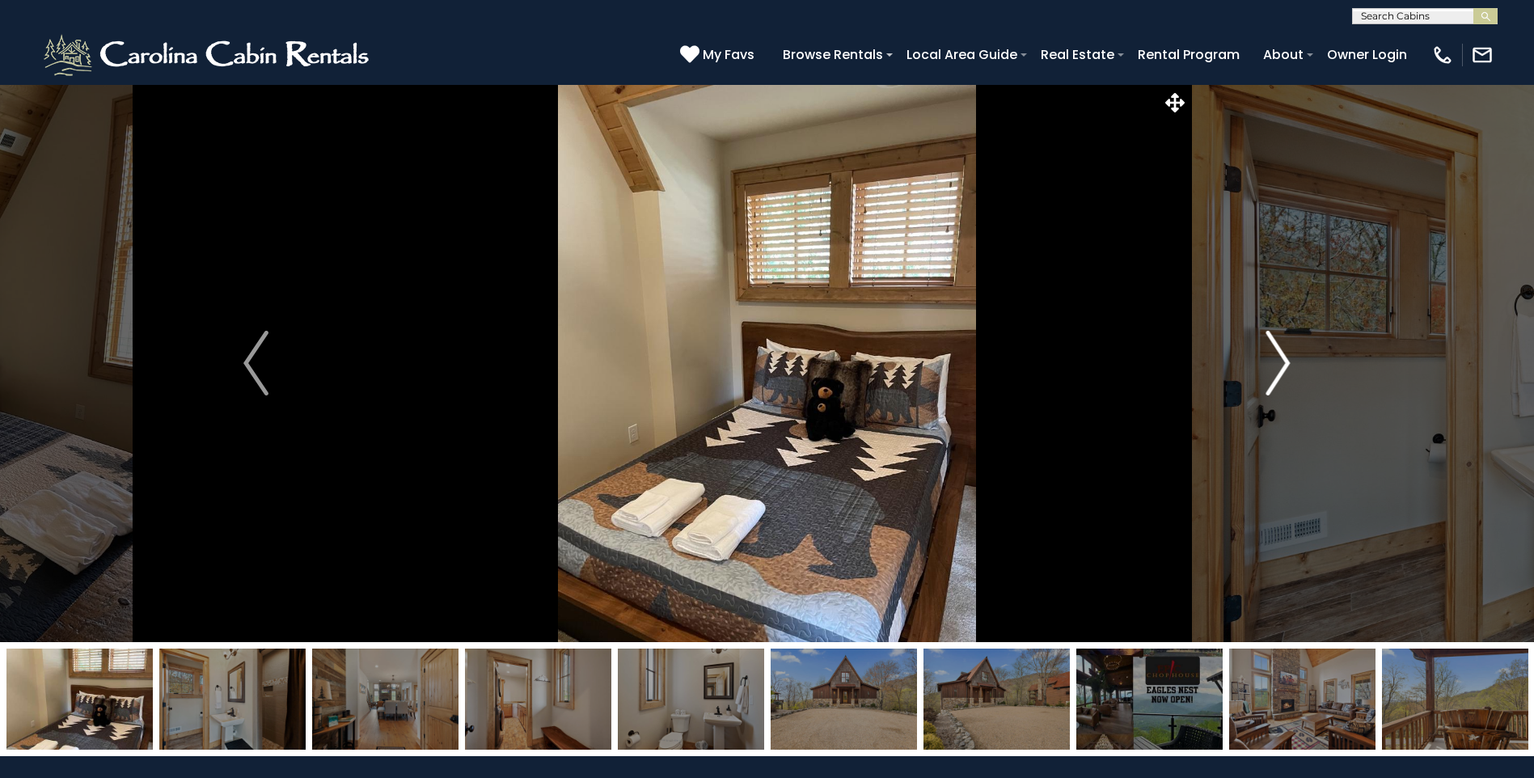
click at [1279, 352] on img "Next" at bounding box center [1277, 363] width 24 height 65
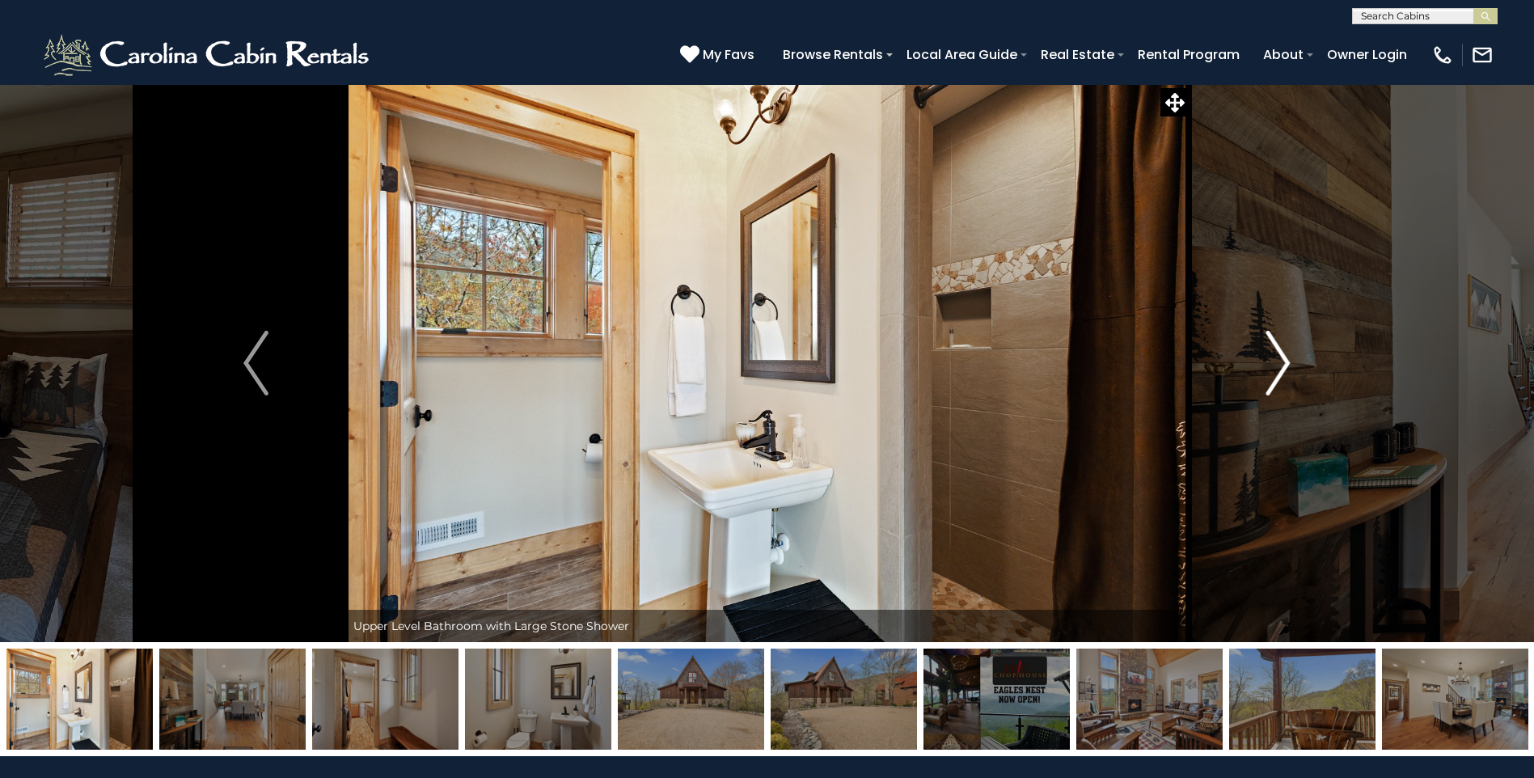
click at [1279, 352] on img "Next" at bounding box center [1277, 363] width 24 height 65
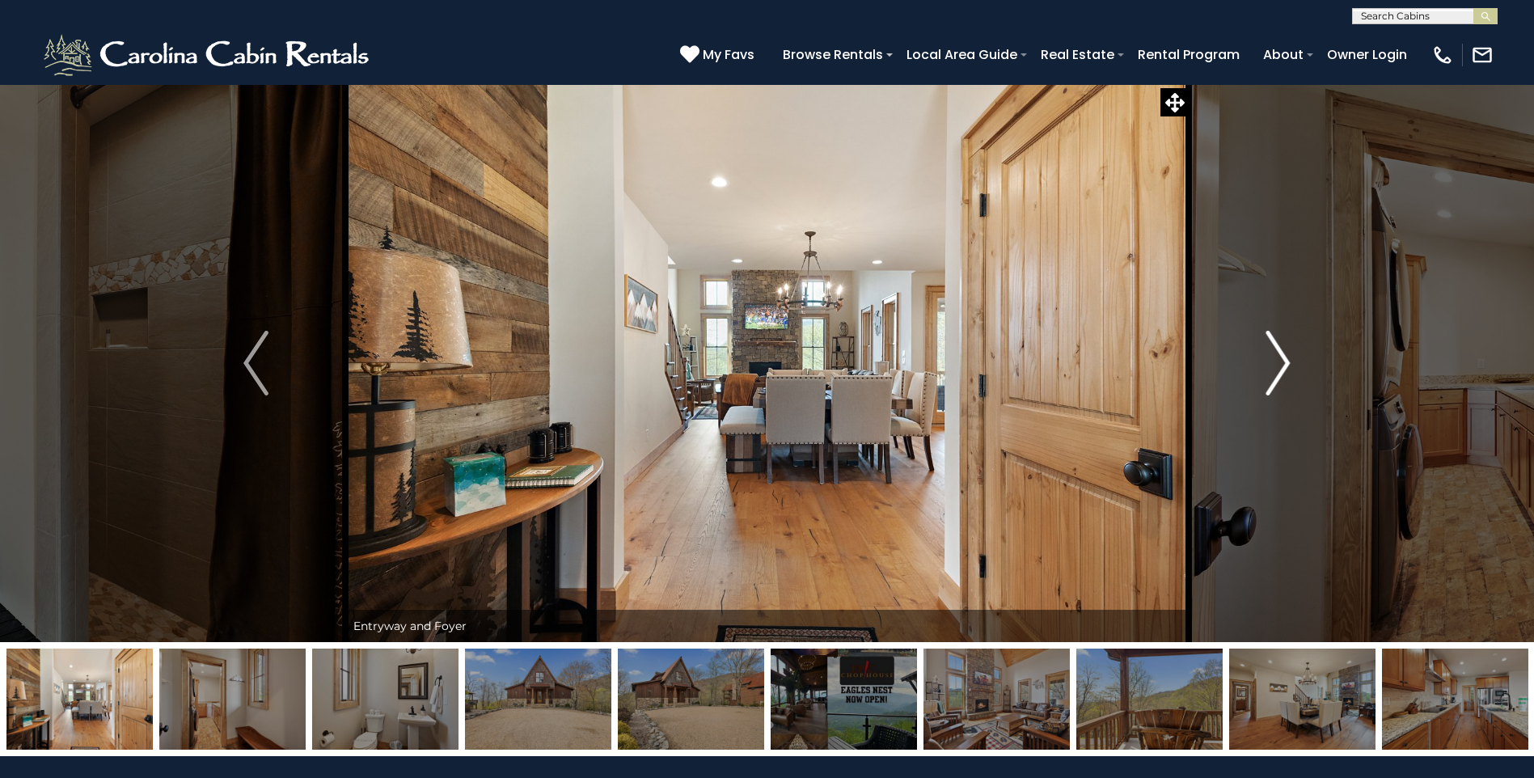
click at [1279, 352] on img "Next" at bounding box center [1277, 363] width 24 height 65
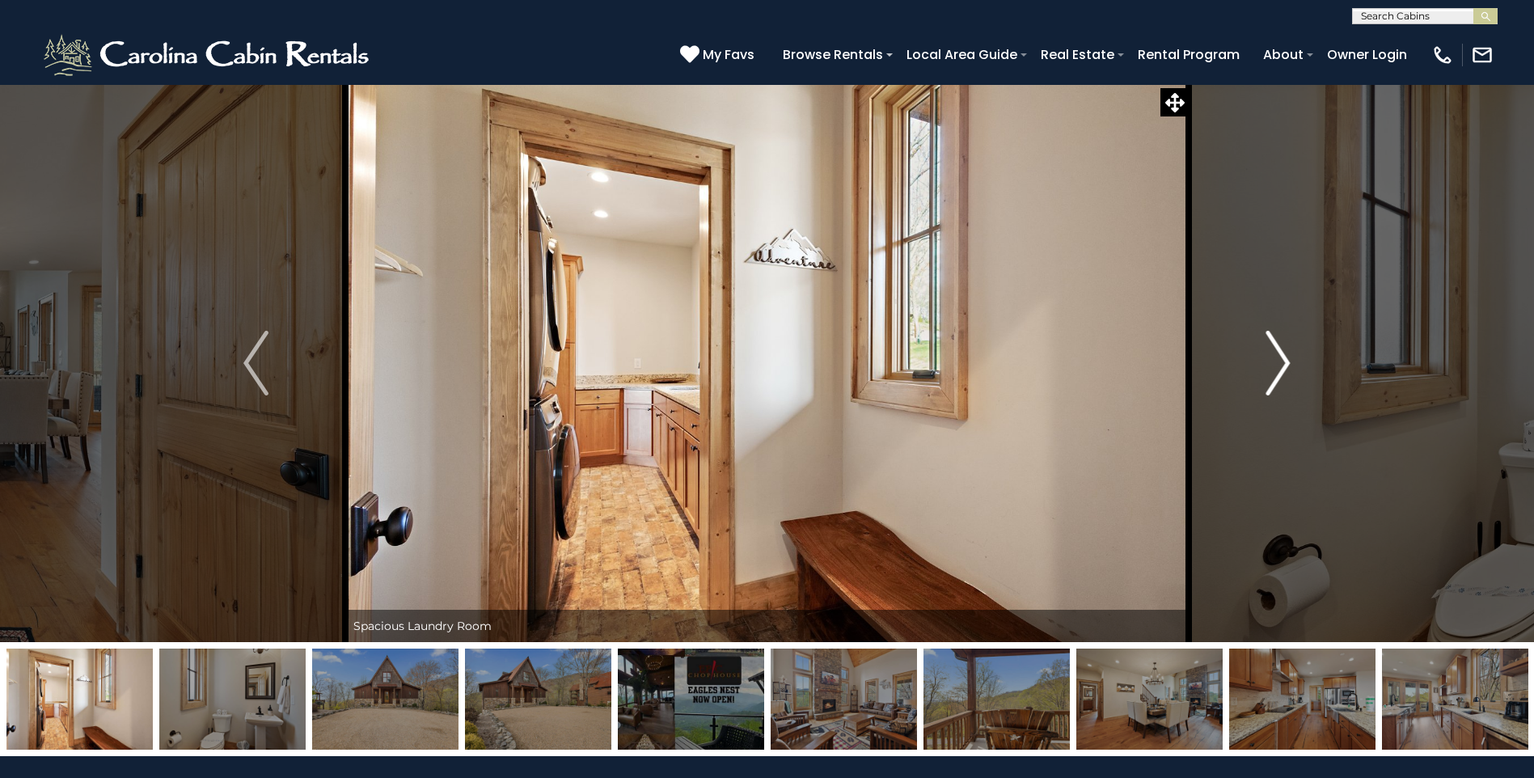
click at [1279, 352] on img "Next" at bounding box center [1277, 363] width 24 height 65
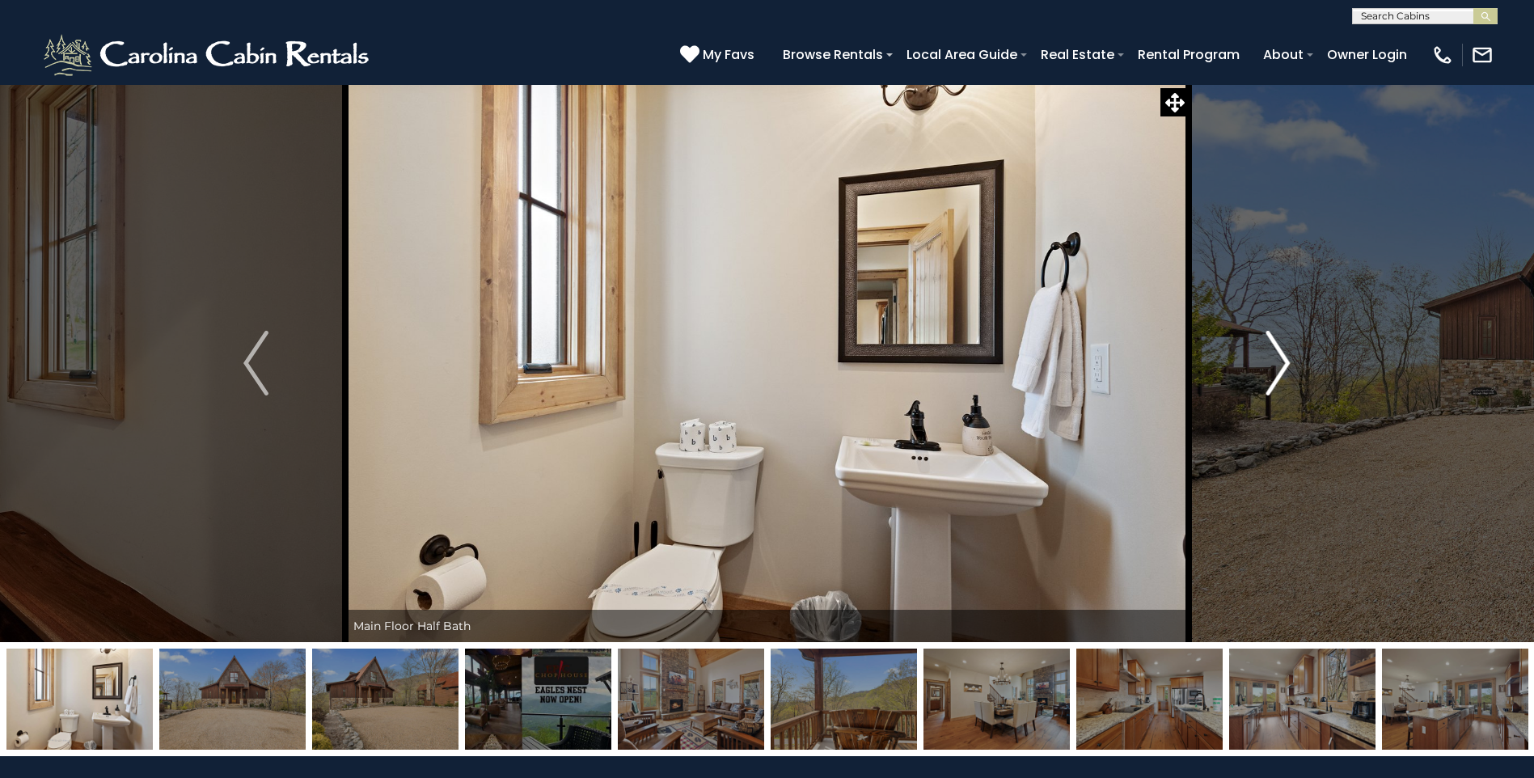
click at [1279, 352] on img "Next" at bounding box center [1277, 363] width 24 height 65
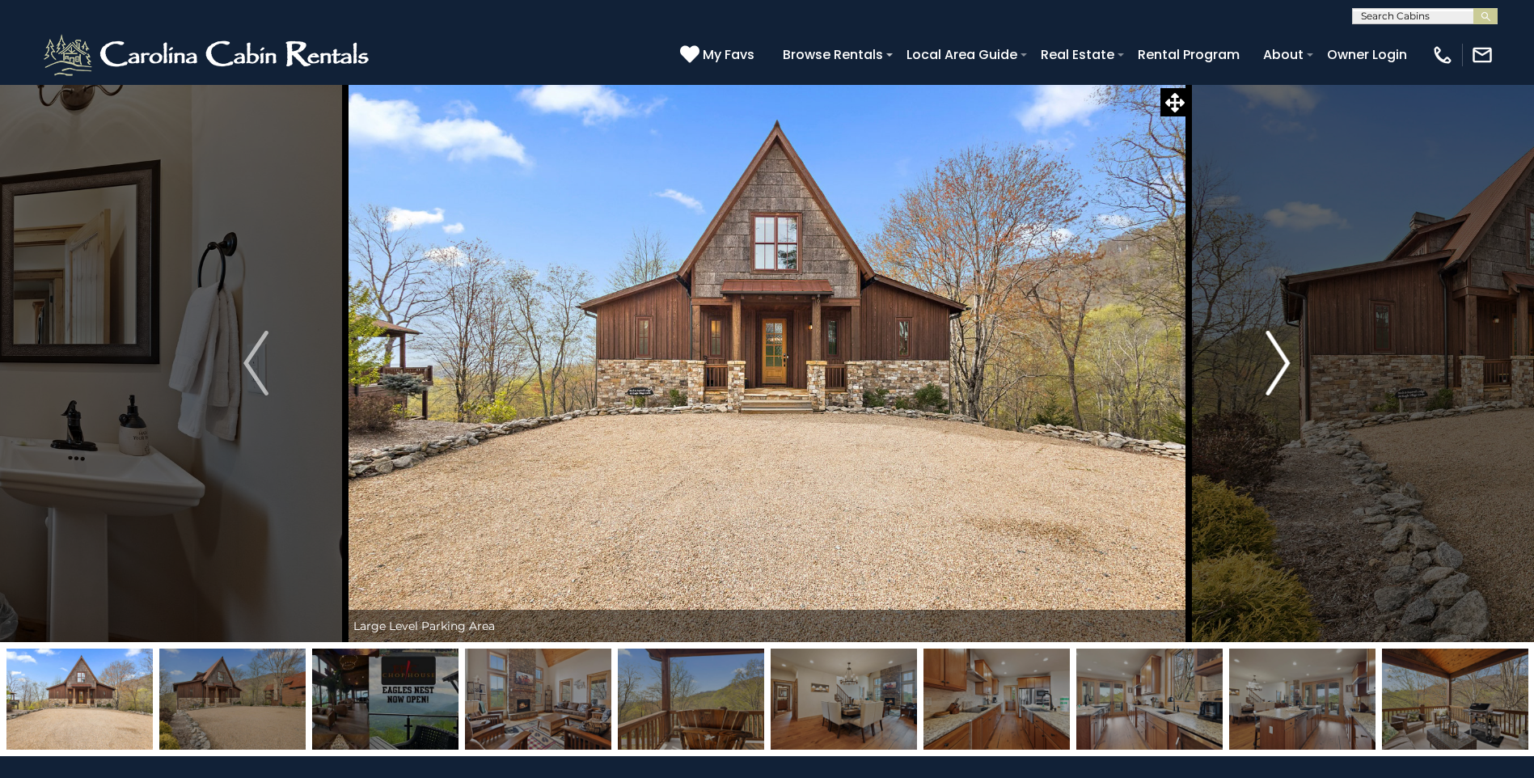
click at [1279, 352] on img "Next" at bounding box center [1277, 363] width 24 height 65
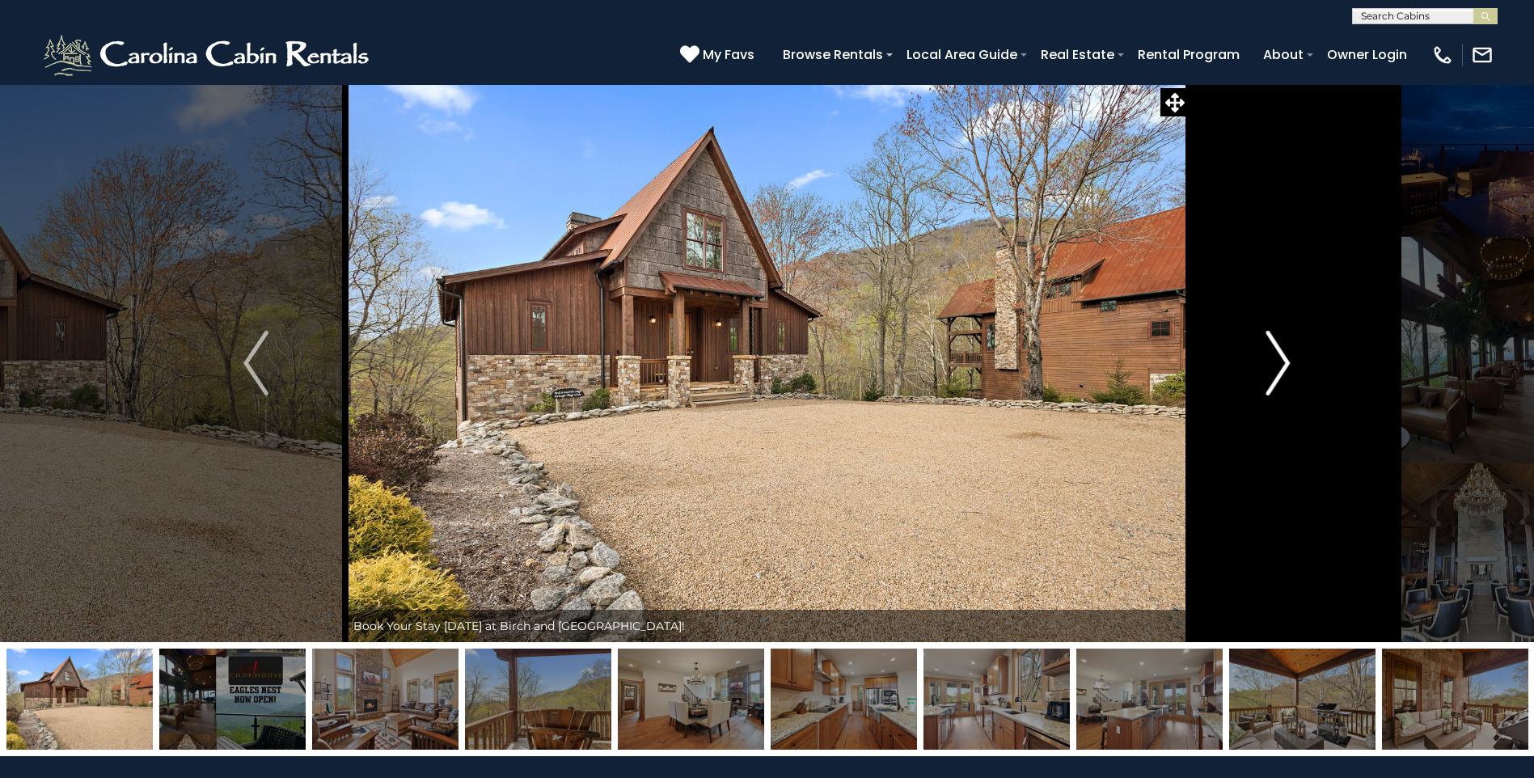
click at [1279, 352] on img "Next" at bounding box center [1277, 363] width 24 height 65
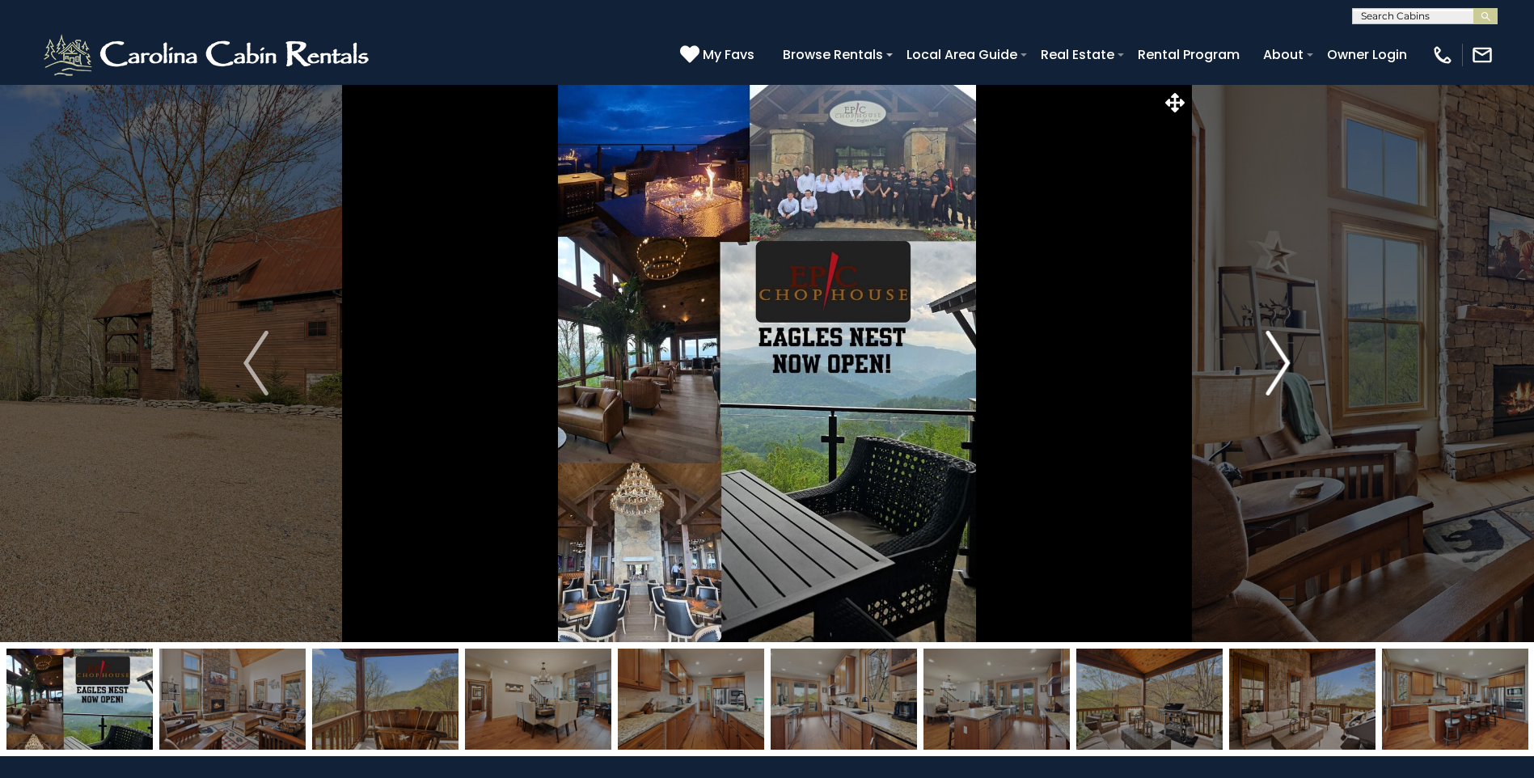
click at [1279, 352] on img "Next" at bounding box center [1277, 363] width 24 height 65
